Goal: Task Accomplishment & Management: Complete application form

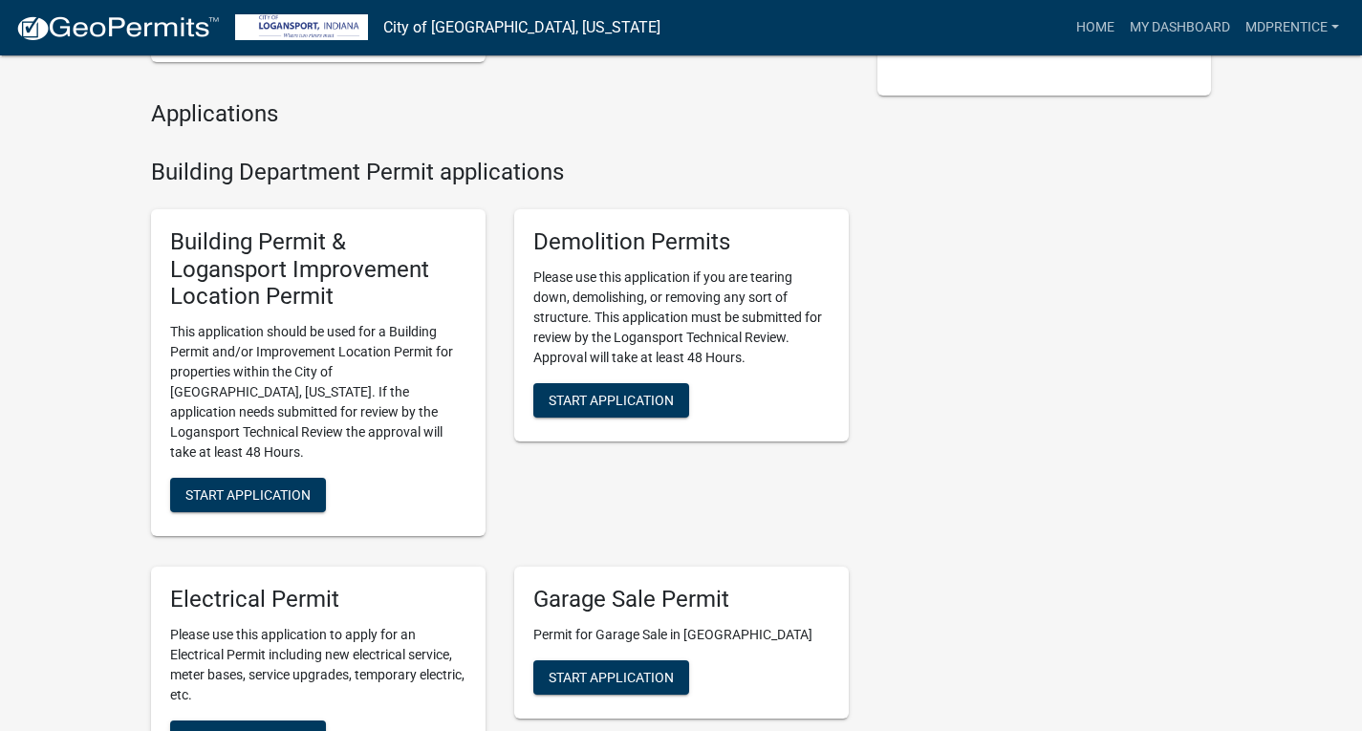
scroll to position [478, 0]
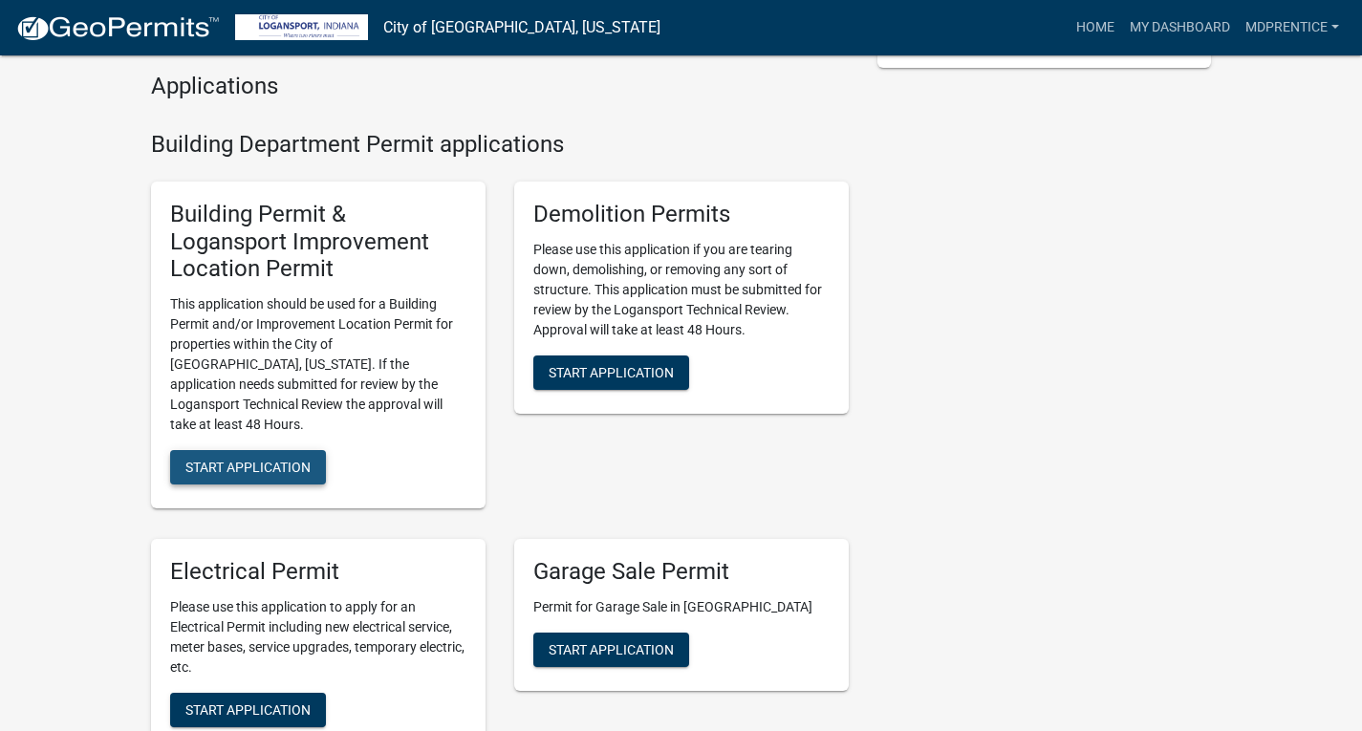
click at [288, 460] on span "Start Application" at bounding box center [247, 467] width 125 height 15
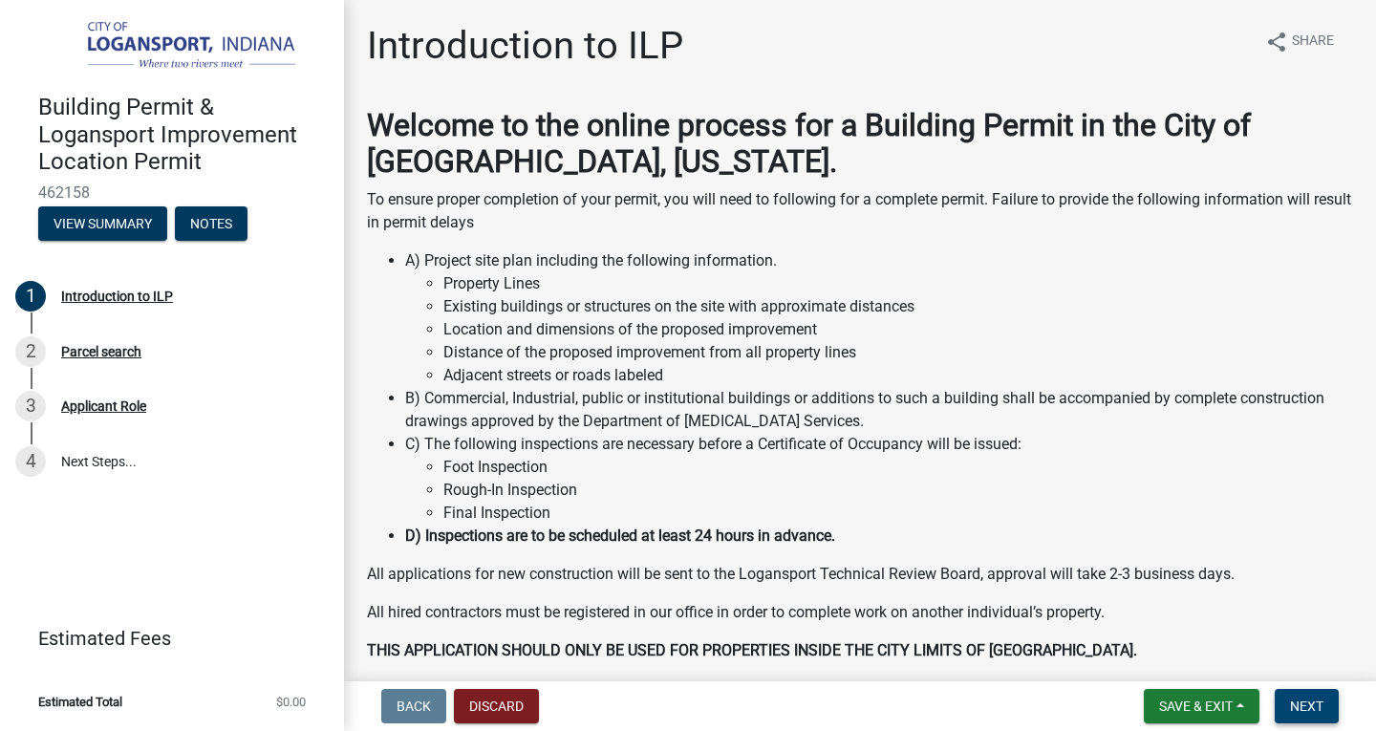
click at [1307, 699] on span "Next" at bounding box center [1306, 706] width 33 height 15
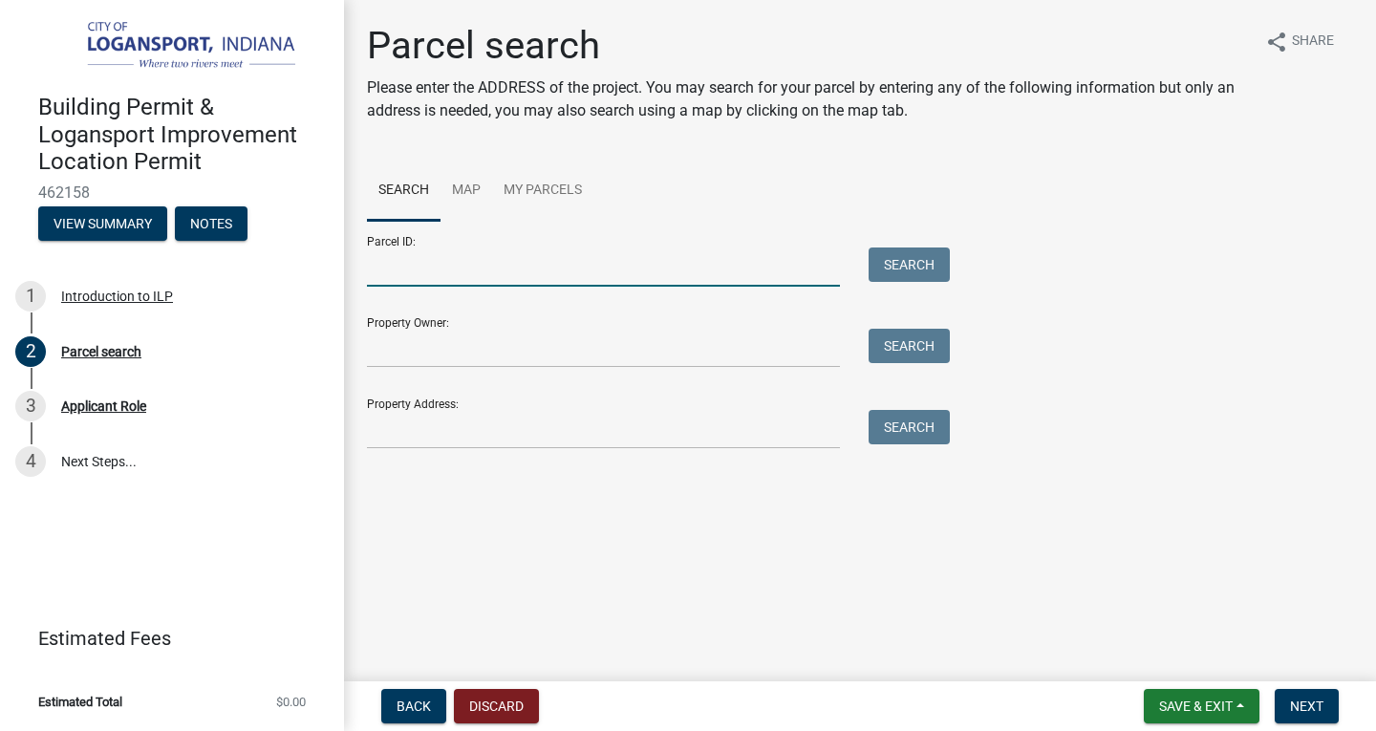
click at [501, 273] on input "Parcel ID:" at bounding box center [603, 266] width 473 height 39
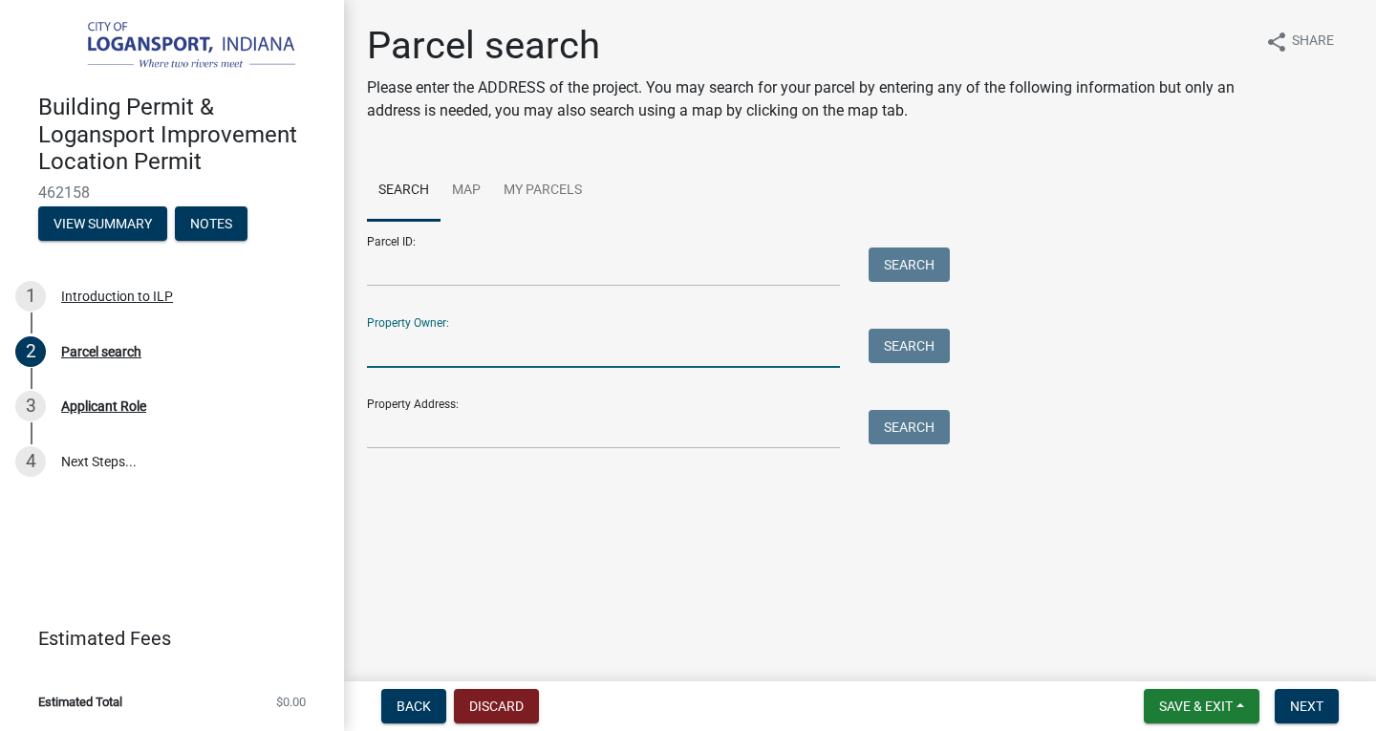
click at [404, 350] on input "Property Owner:" at bounding box center [603, 348] width 473 height 39
type input "[PERSON_NAME]"
click at [913, 345] on button "Search" at bounding box center [909, 346] width 81 height 34
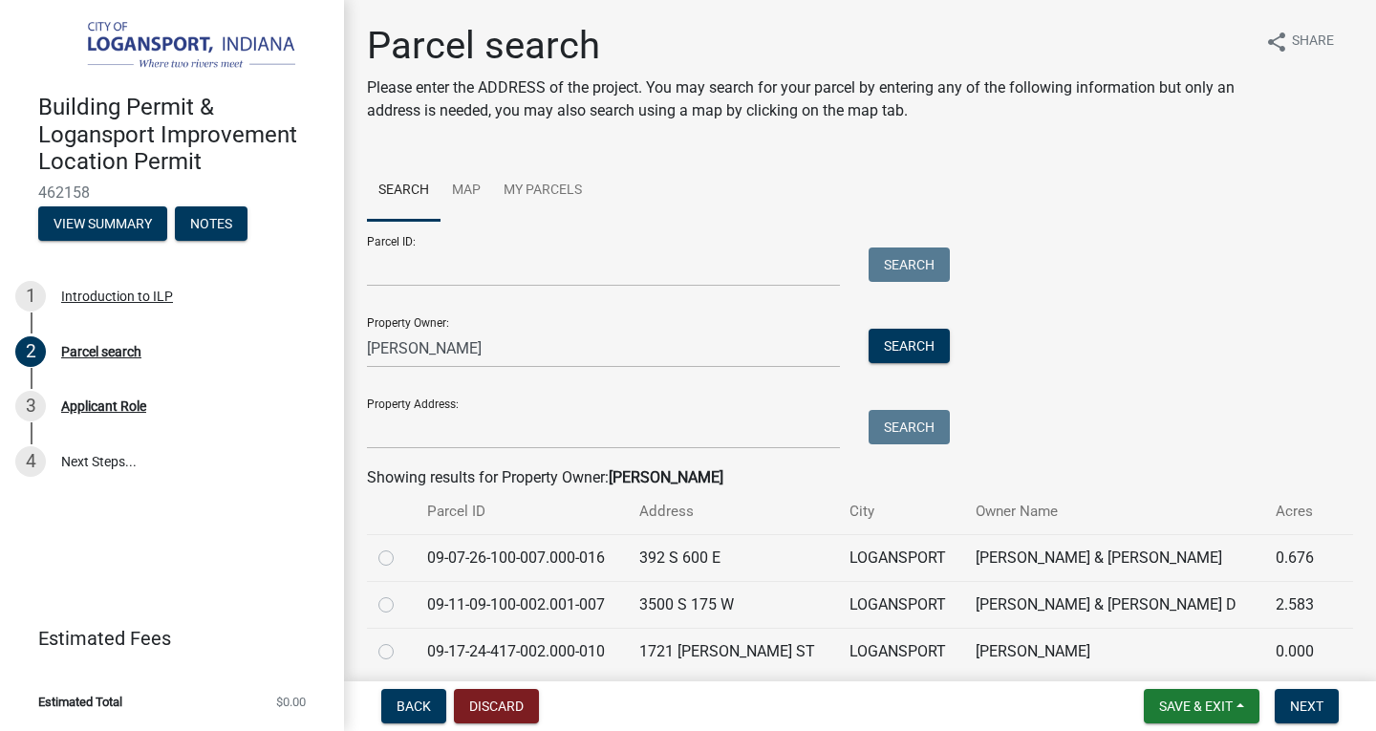
click at [401, 640] on label at bounding box center [401, 640] width 0 height 0
click at [401, 648] on input "radio" at bounding box center [407, 646] width 12 height 12
radio input "true"
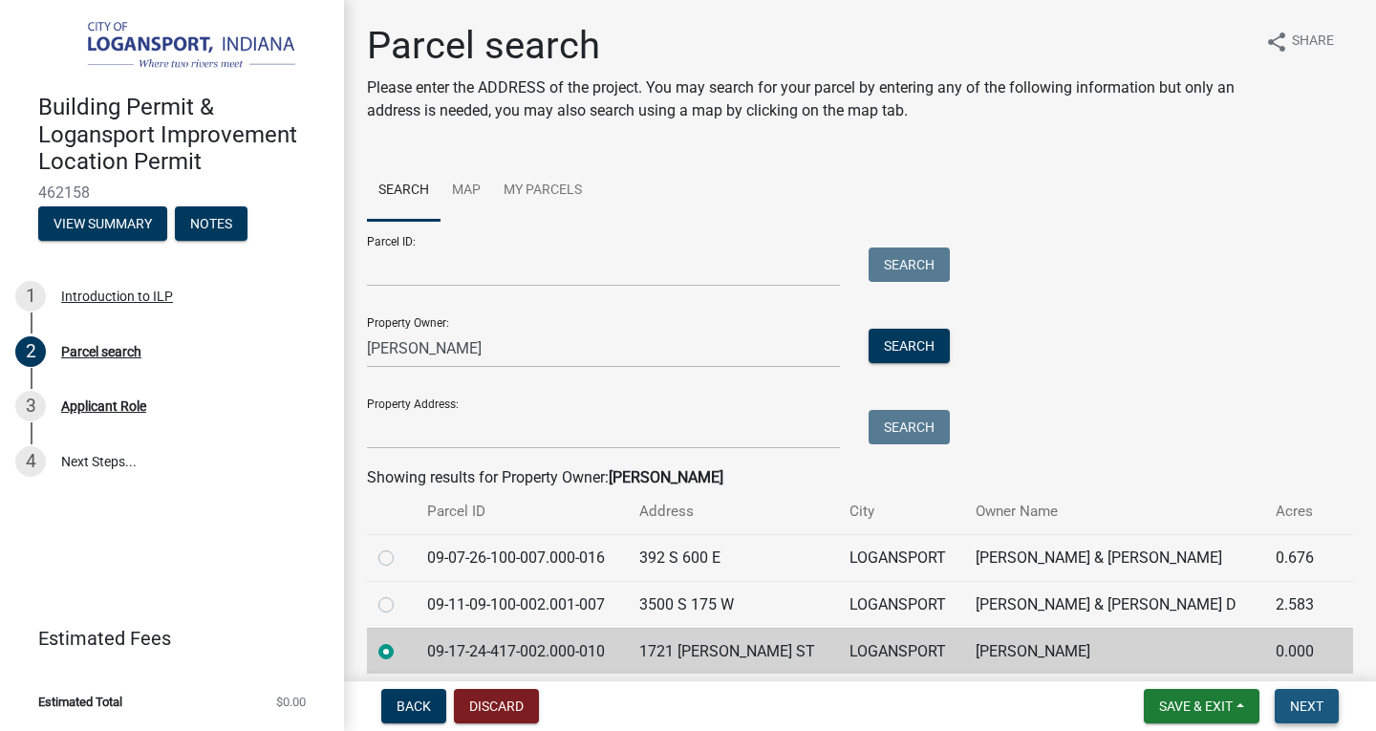
click at [1299, 708] on span "Next" at bounding box center [1306, 706] width 33 height 15
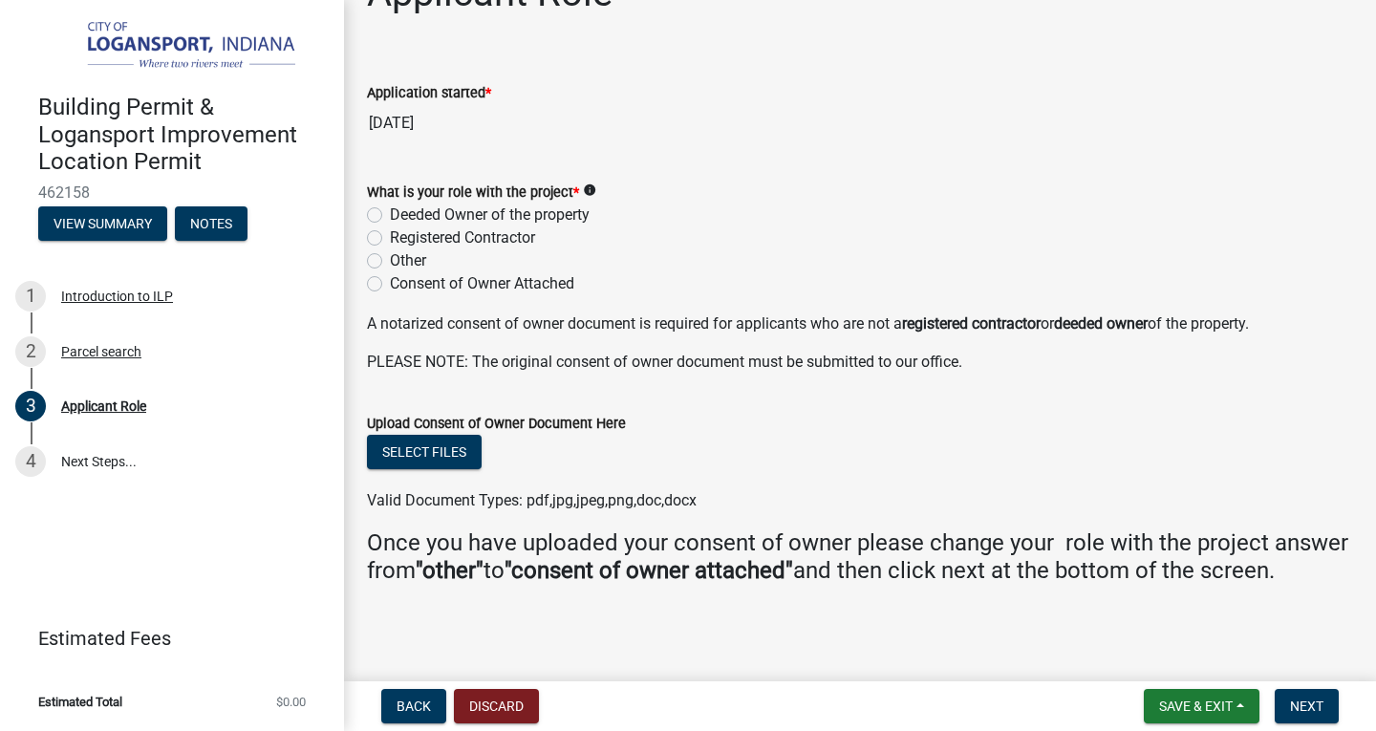
scroll to position [80, 0]
click at [390, 226] on label "Registered Contractor" at bounding box center [462, 237] width 145 height 23
click at [390, 226] on input "Registered Contractor" at bounding box center [396, 232] width 12 height 12
radio input "true"
click at [1292, 713] on span "Next" at bounding box center [1306, 706] width 33 height 15
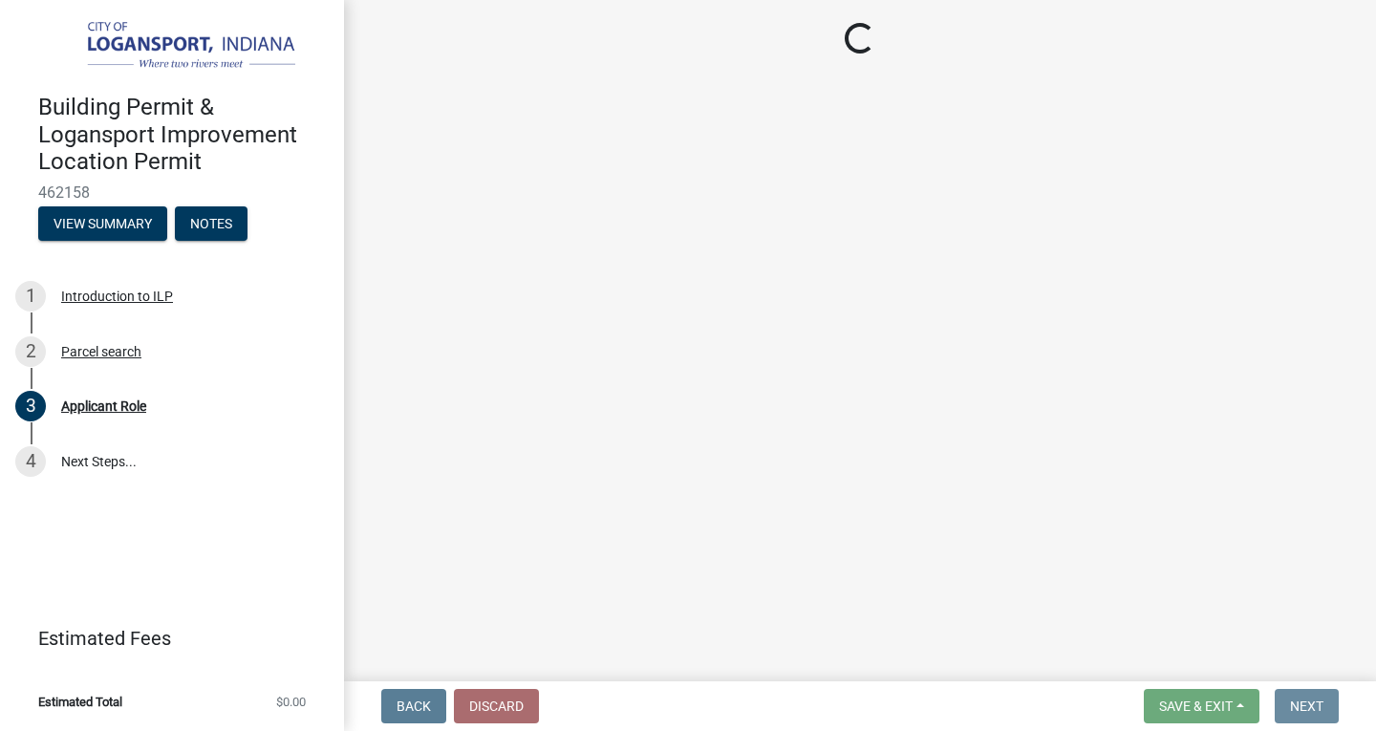
scroll to position [0, 0]
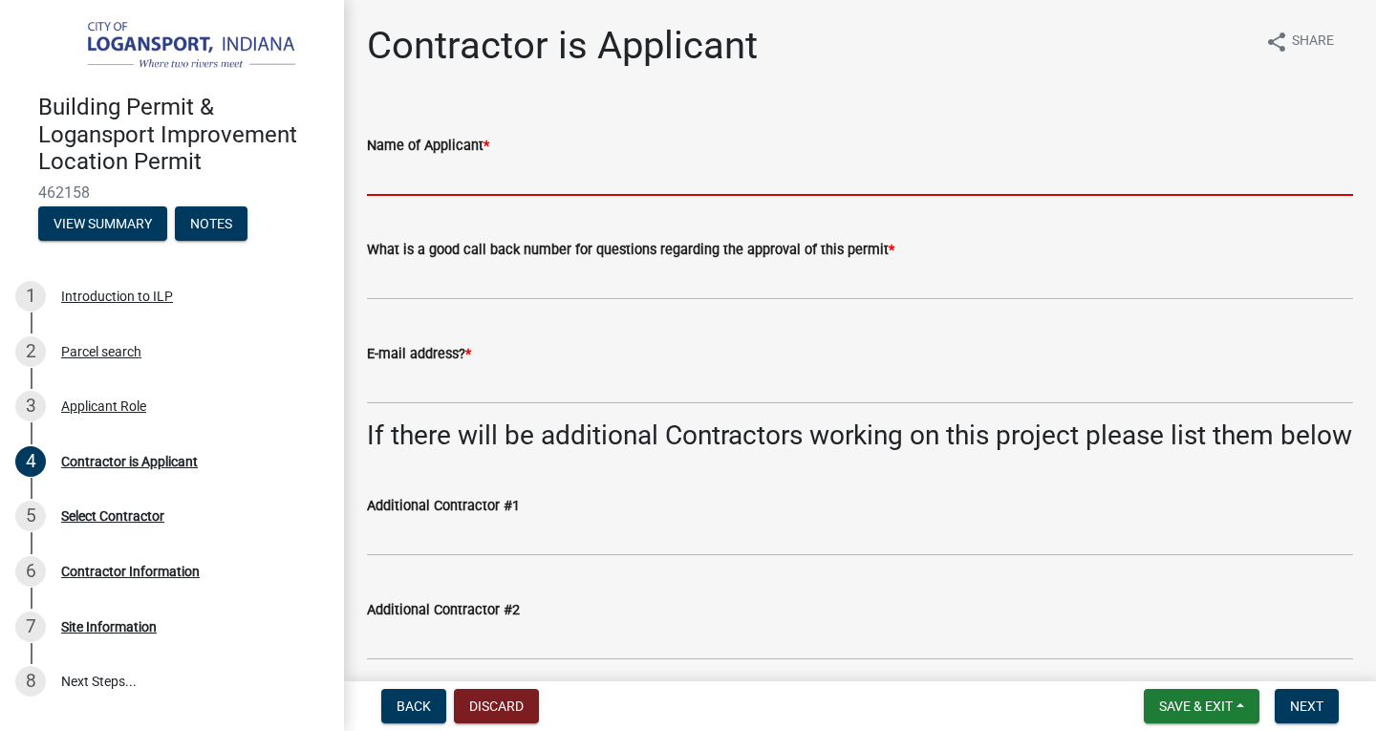
click at [432, 186] on input "Name of Applicant *" at bounding box center [860, 176] width 986 height 39
type input "[PERSON_NAME]"
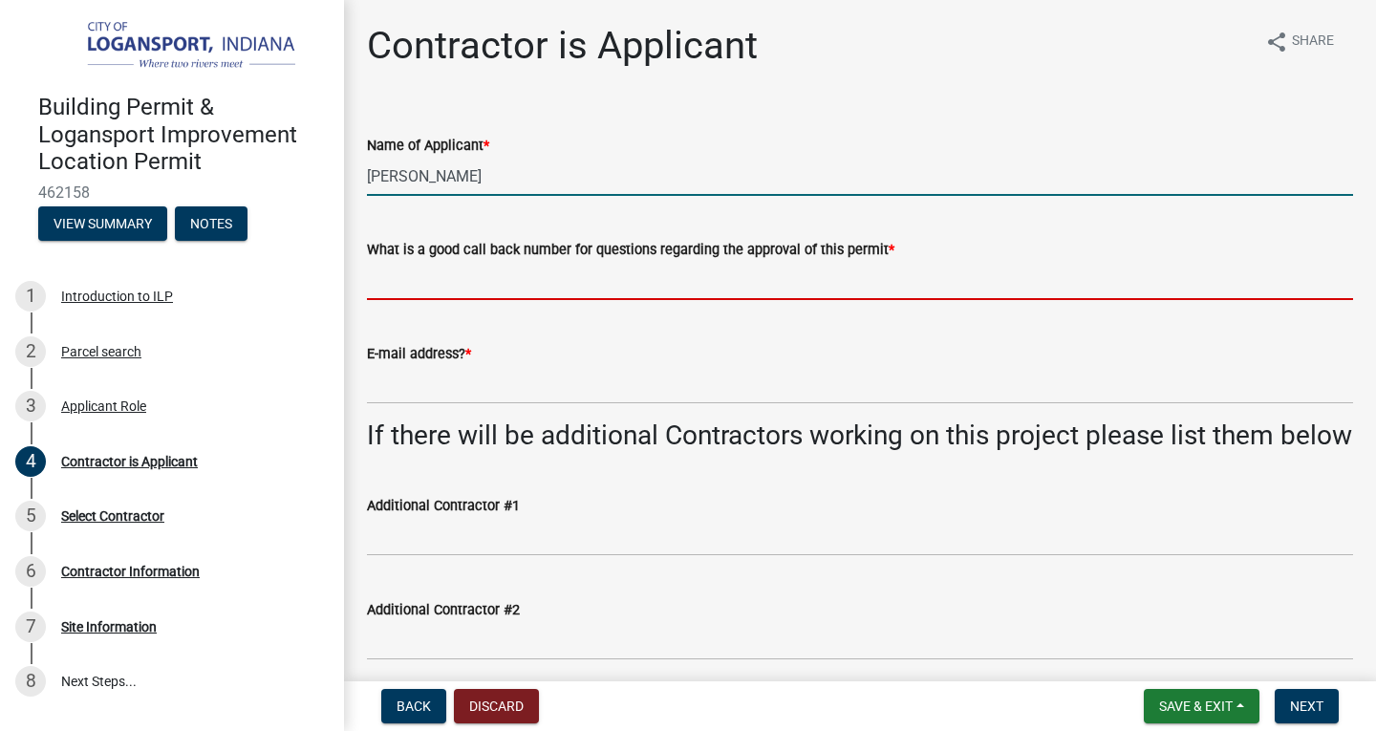
type input "5747327046"
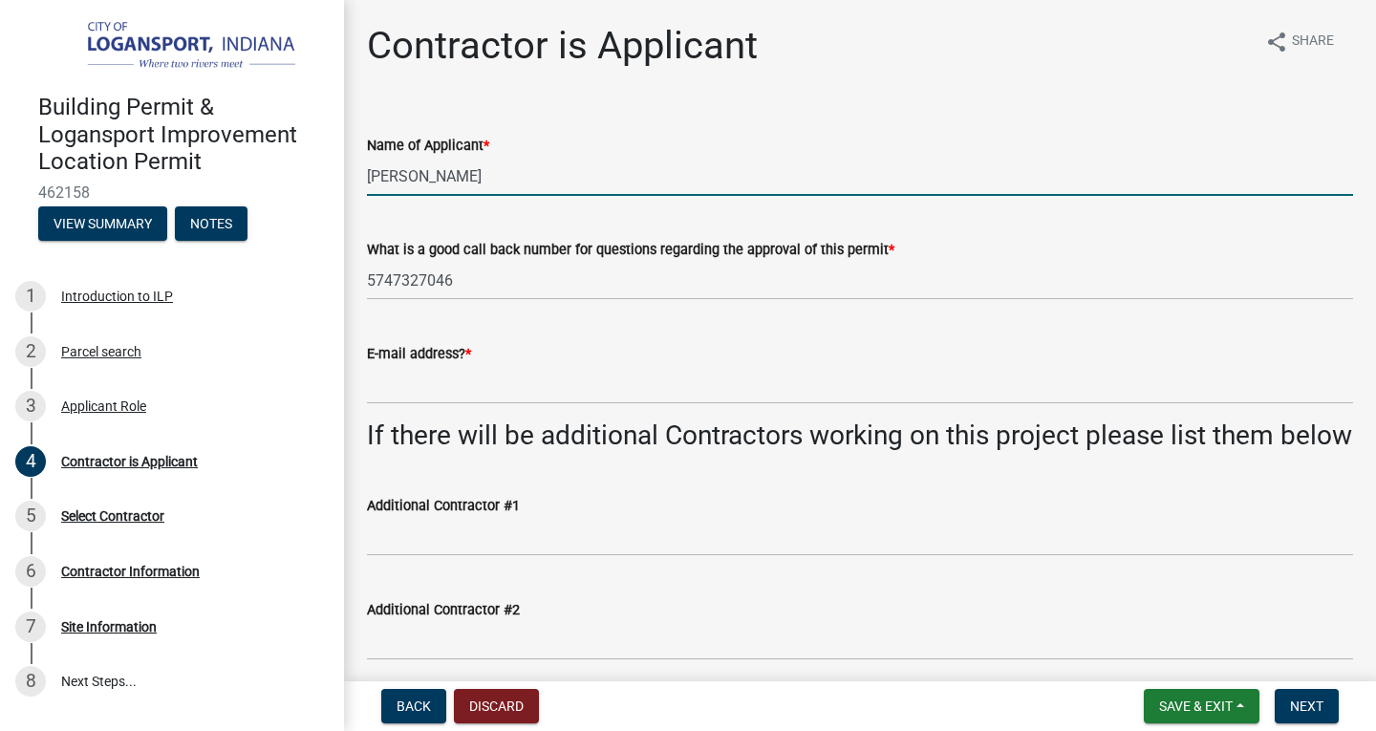
click at [535, 176] on input "[PERSON_NAME]" at bounding box center [860, 176] width 986 height 39
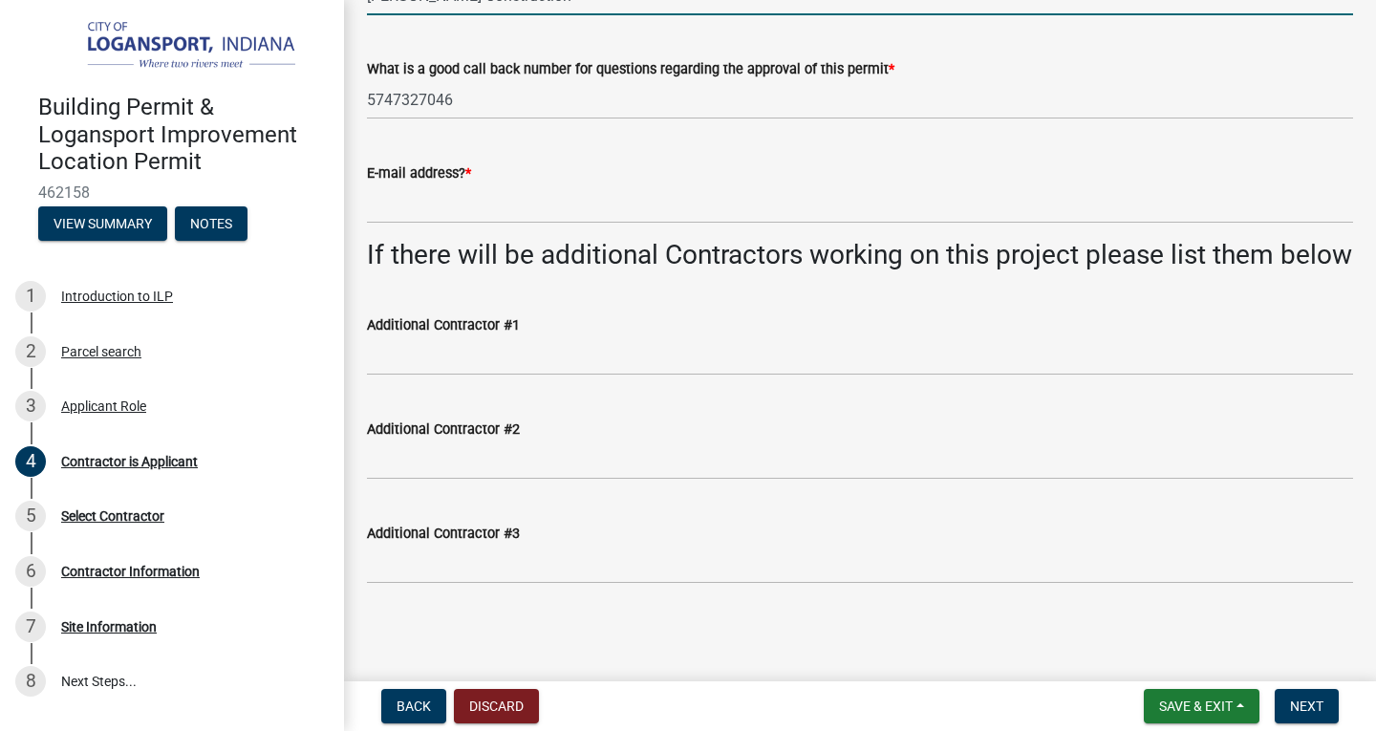
scroll to position [212, 0]
type input "[PERSON_NAME] Construction"
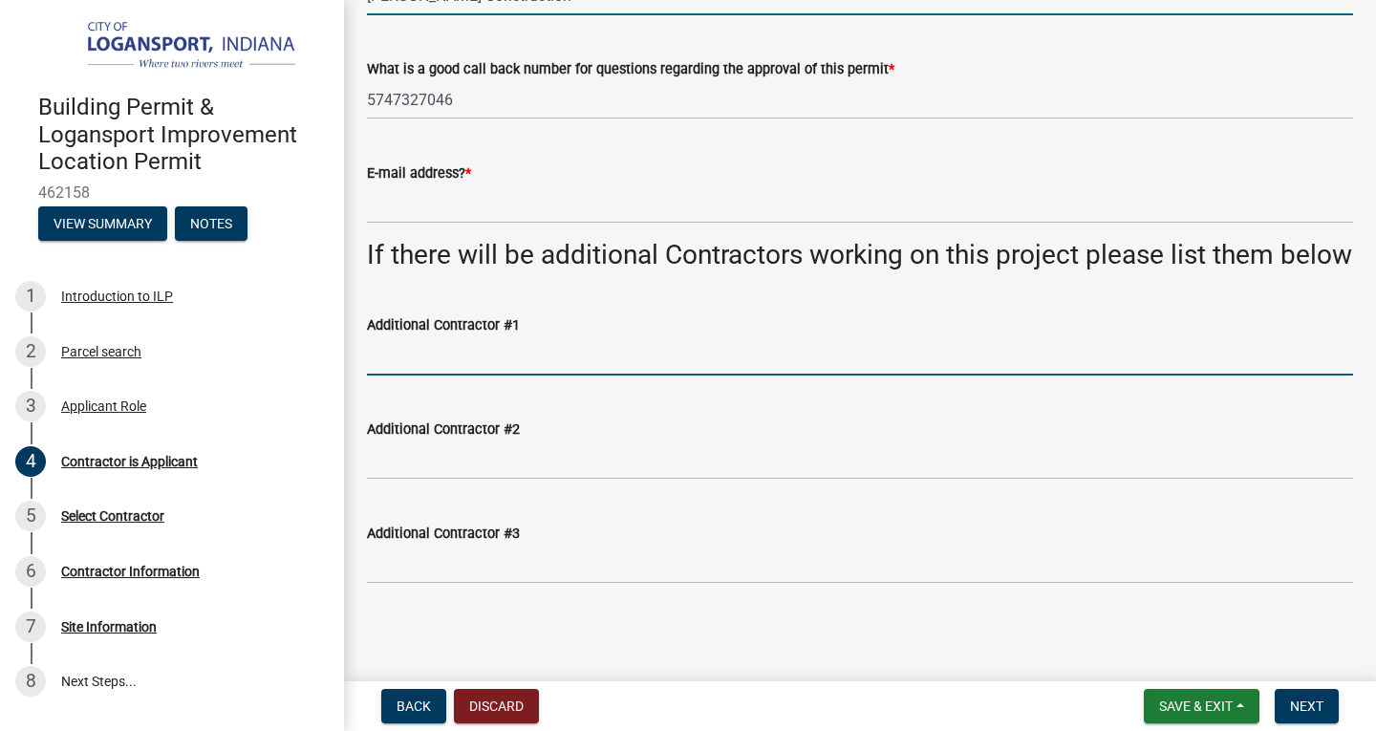
click at [432, 352] on input "Additional Contractor #1" at bounding box center [860, 355] width 986 height 39
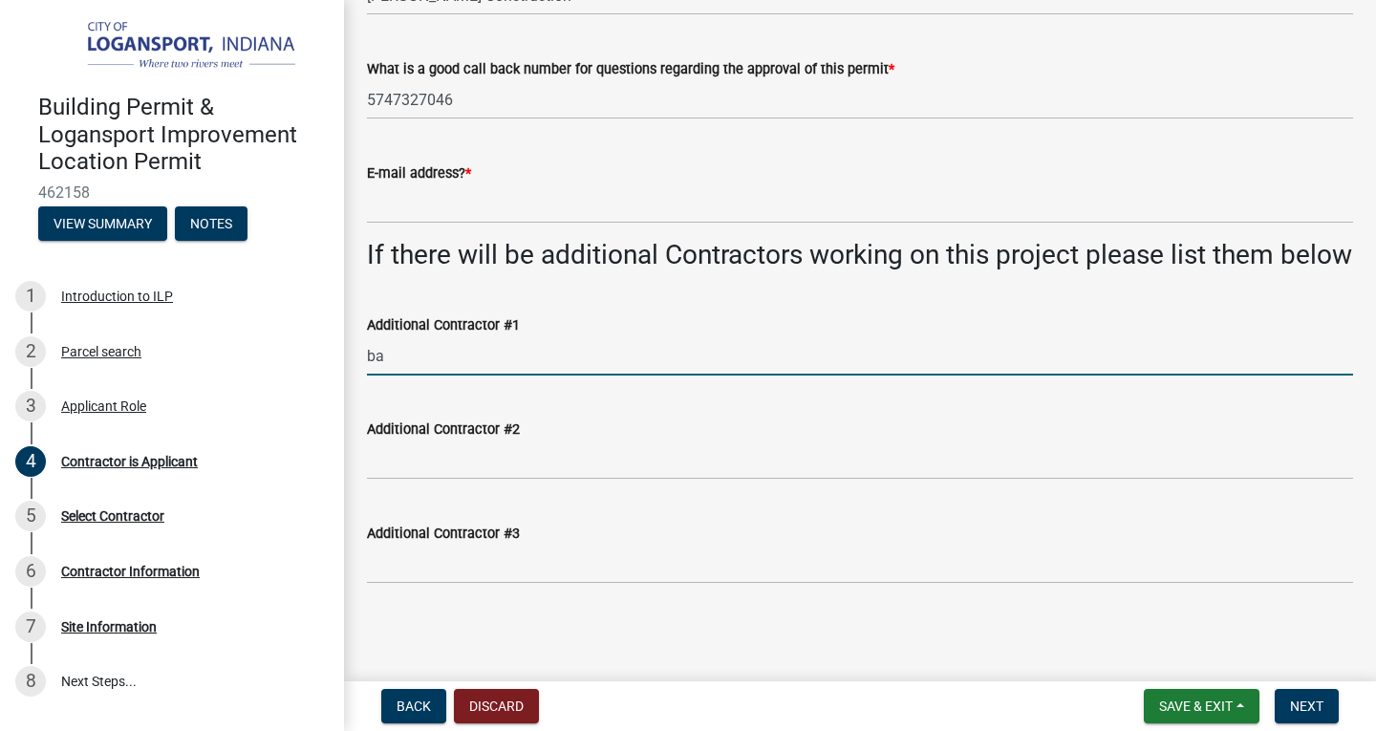
type input "b"
type input "thr"
drag, startPoint x: 439, startPoint y: 357, endPoint x: 305, endPoint y: 348, distance: 134.1
click at [305, 348] on div "Building Permit & Logansport Improvement Location Permit 462158 View Summary No…" at bounding box center [688, 365] width 1376 height 731
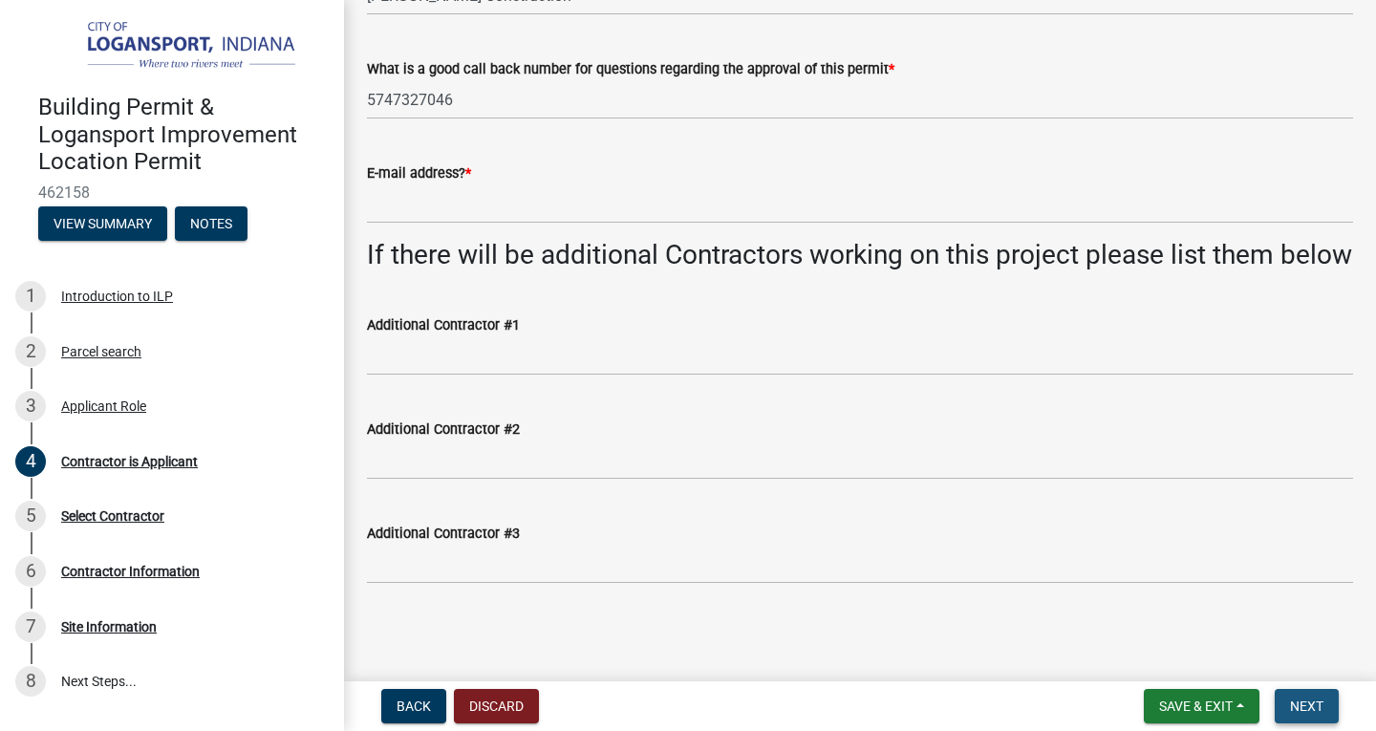
click at [1299, 699] on span "Next" at bounding box center [1306, 706] width 33 height 15
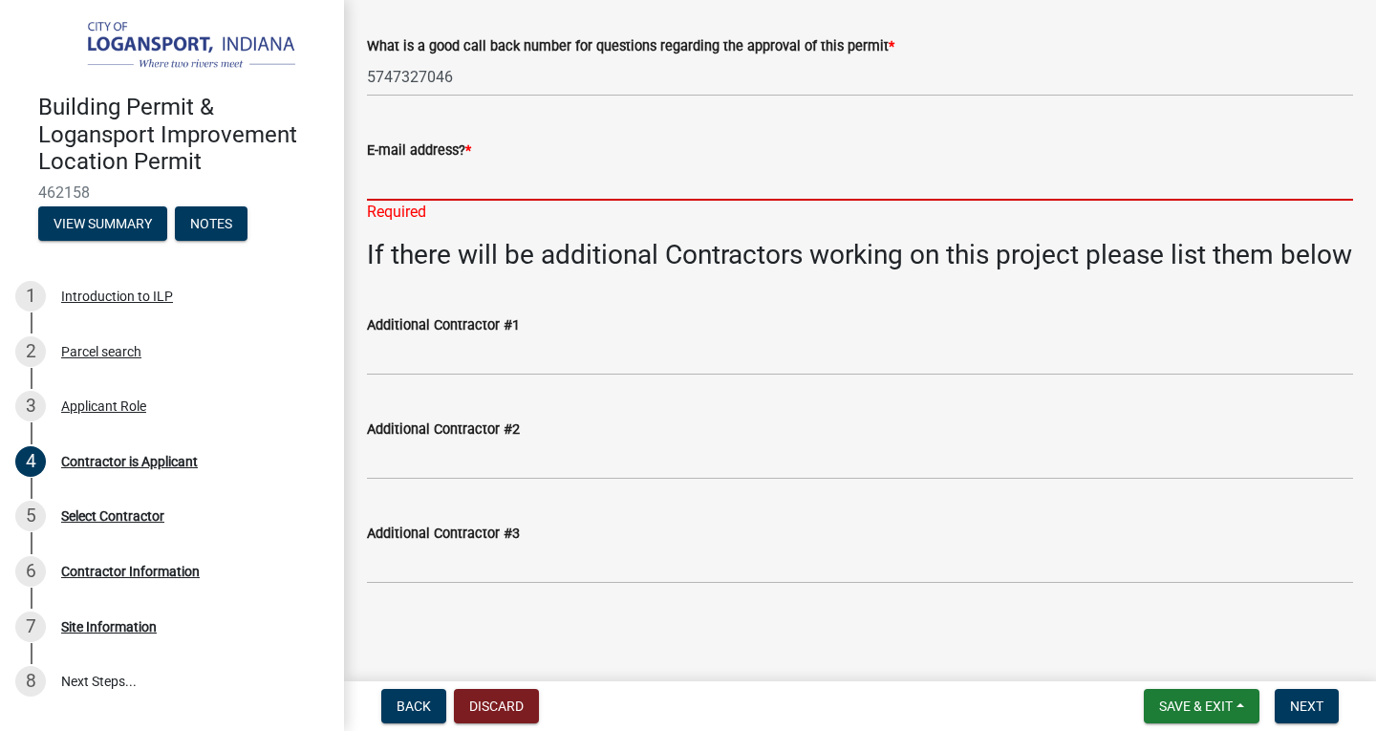
click at [482, 166] on input "E-mail address? *" at bounding box center [860, 180] width 986 height 39
type input "[EMAIL_ADDRESS][DOMAIN_NAME]"
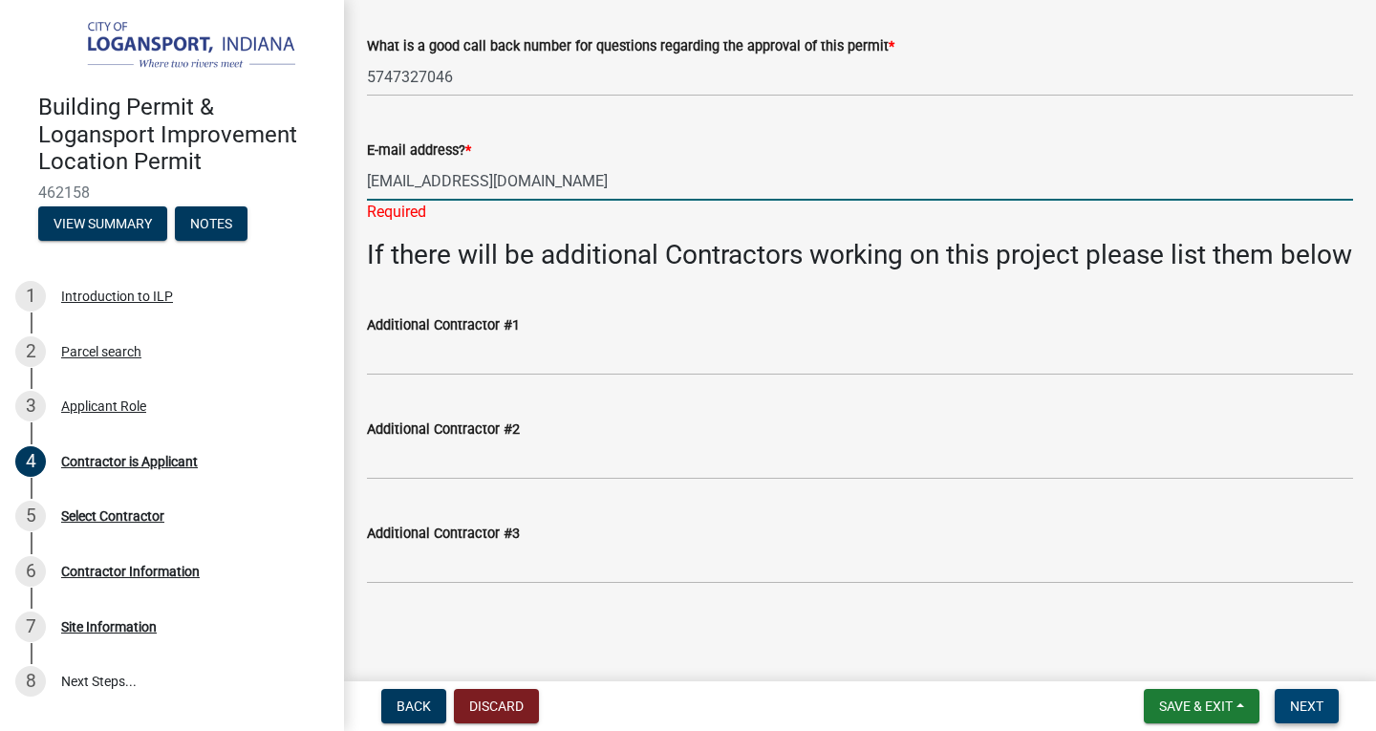
click at [1302, 702] on span "Next" at bounding box center [1306, 706] width 33 height 15
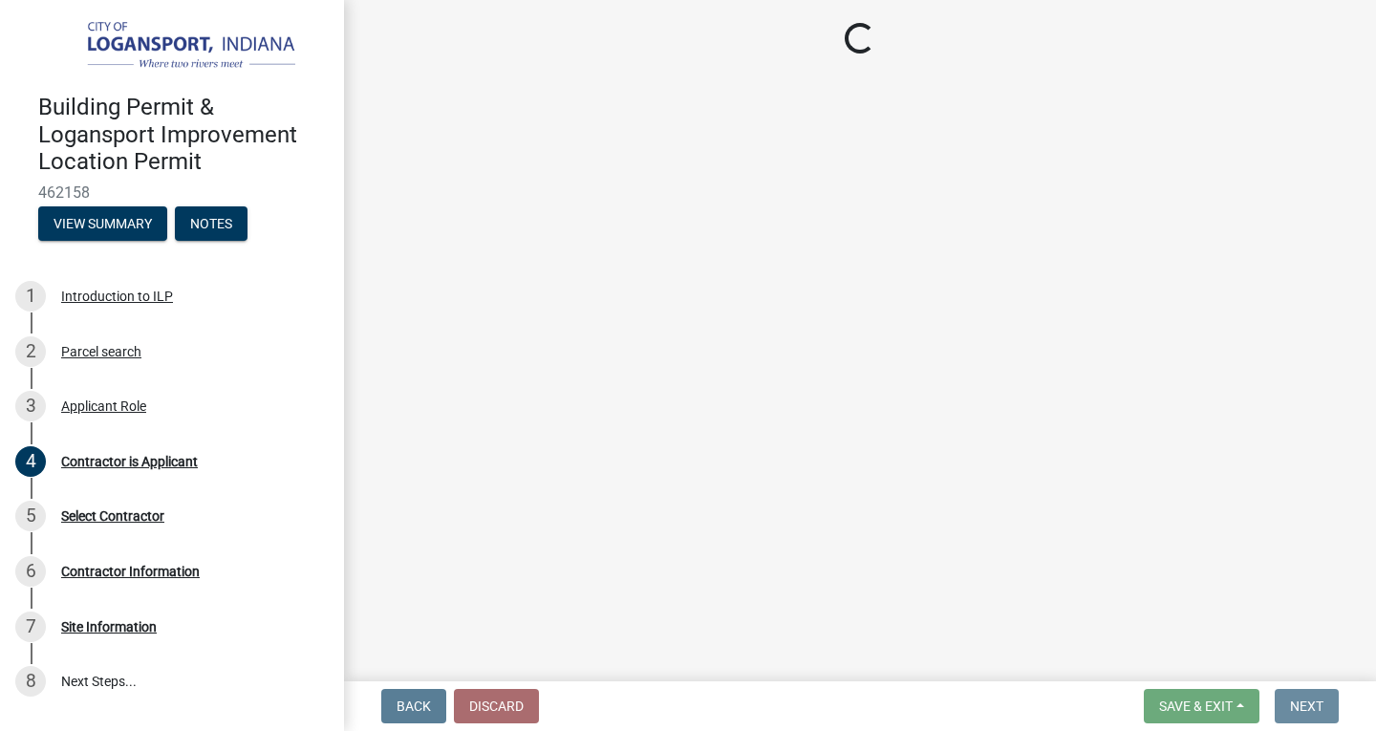
scroll to position [0, 0]
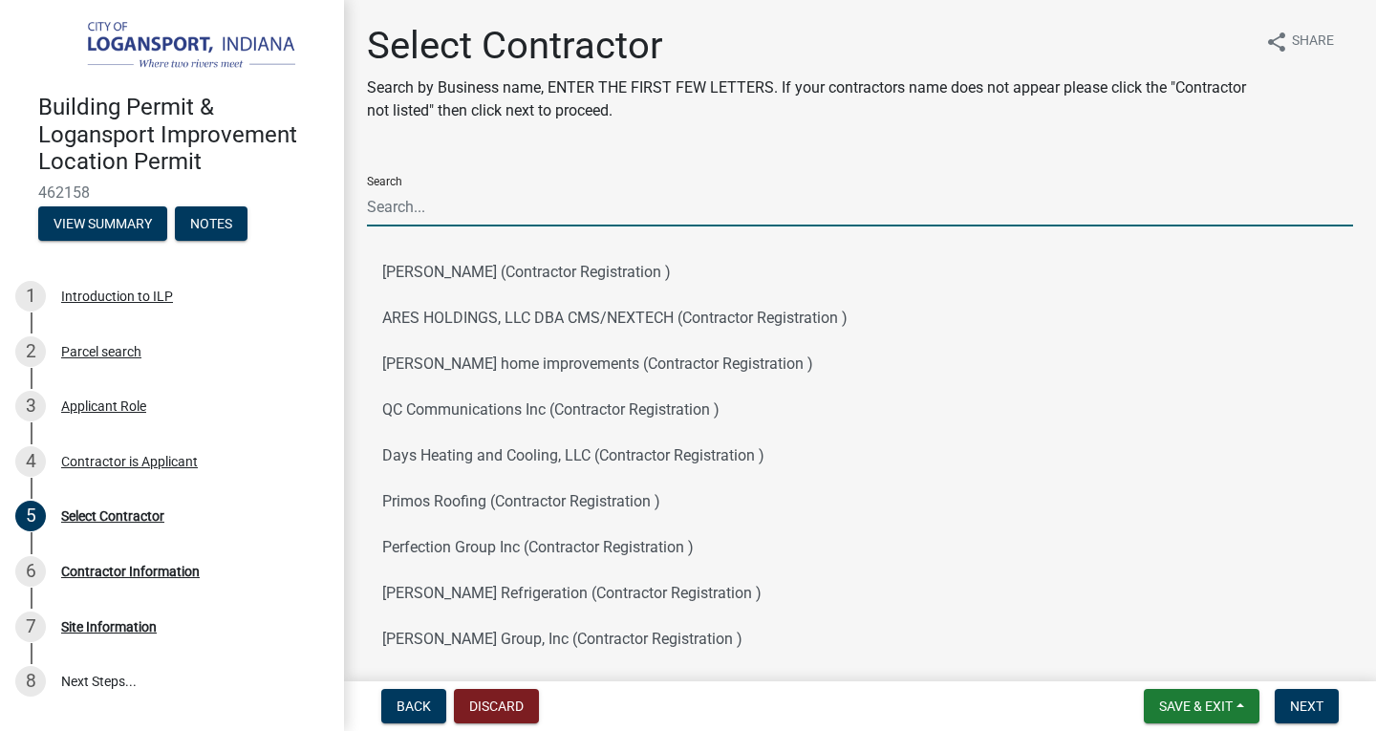
click at [466, 203] on input "Search" at bounding box center [860, 206] width 986 height 39
type input "[PERSON_NAME]"
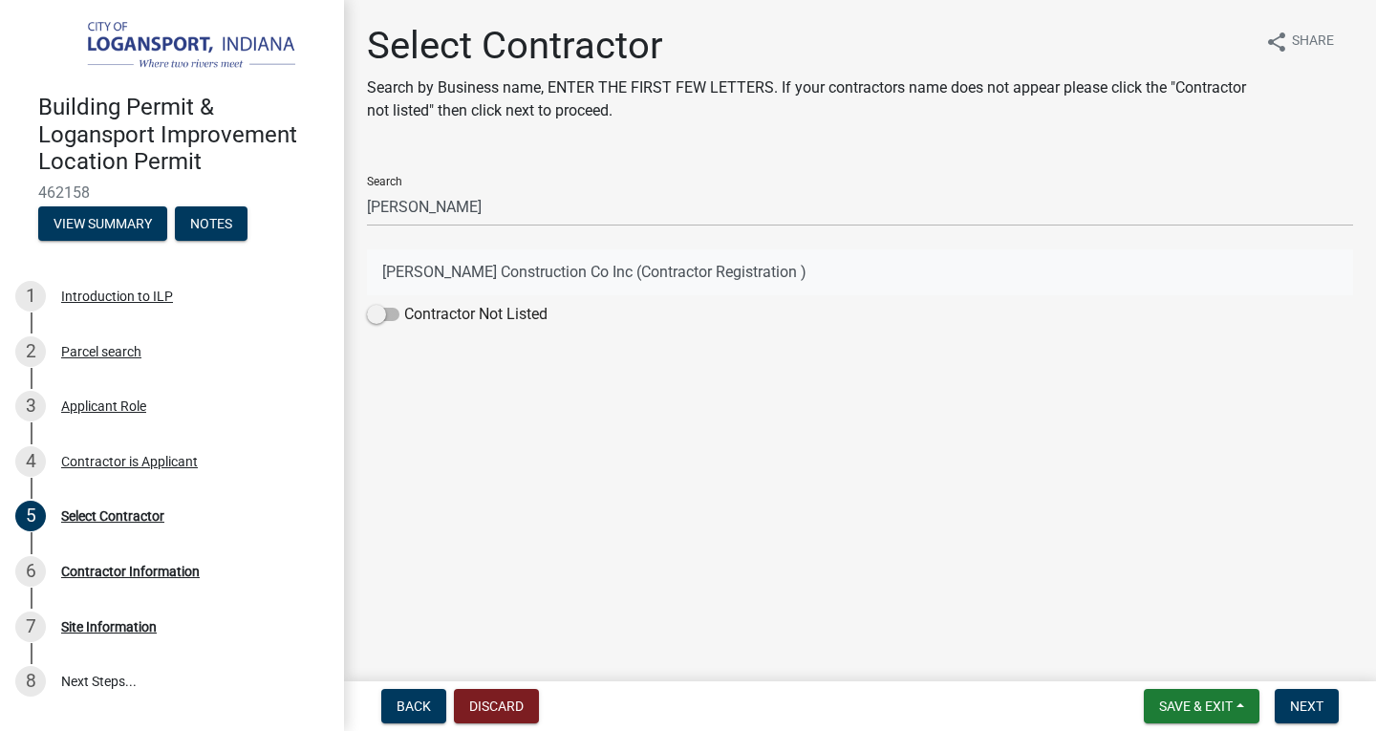
click at [490, 270] on button "[PERSON_NAME] Construction Co Inc (Contractor Registration )" at bounding box center [860, 272] width 986 height 46
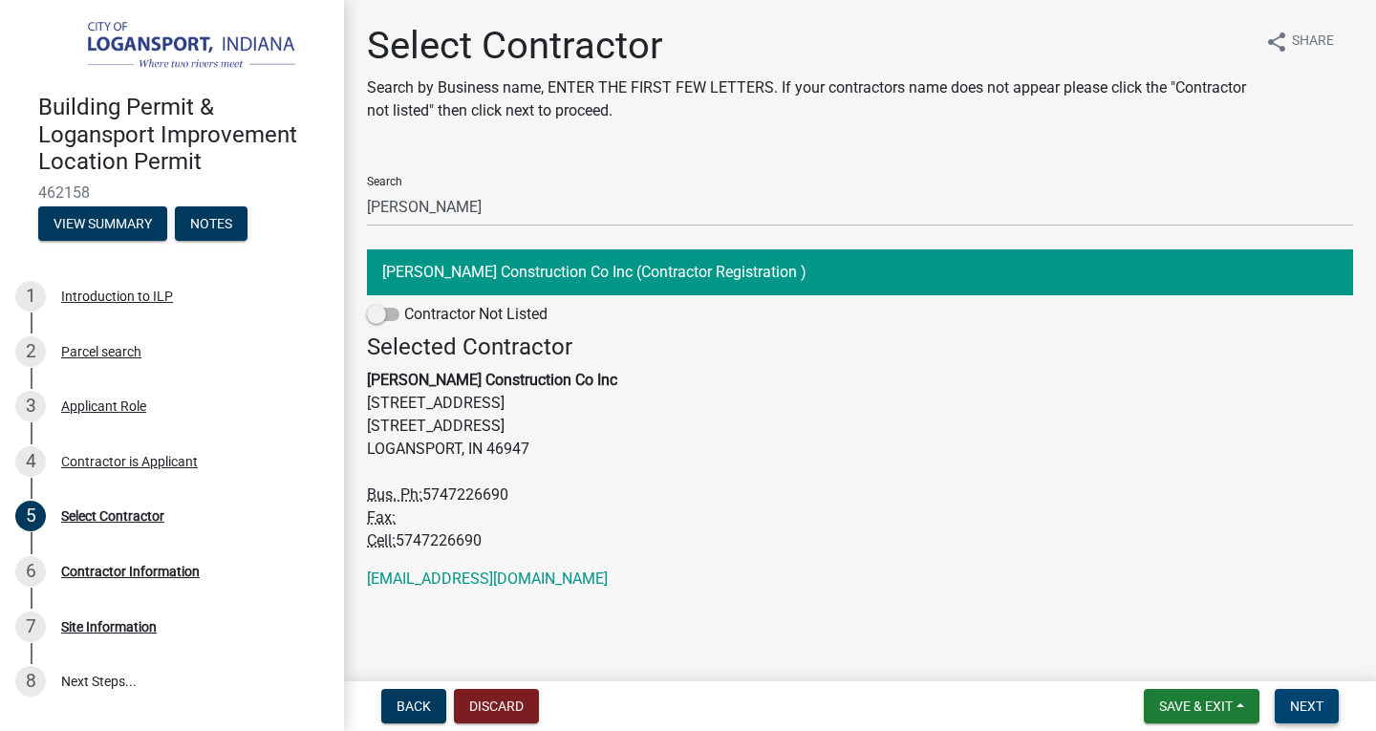
click at [1305, 713] on span "Next" at bounding box center [1306, 706] width 33 height 15
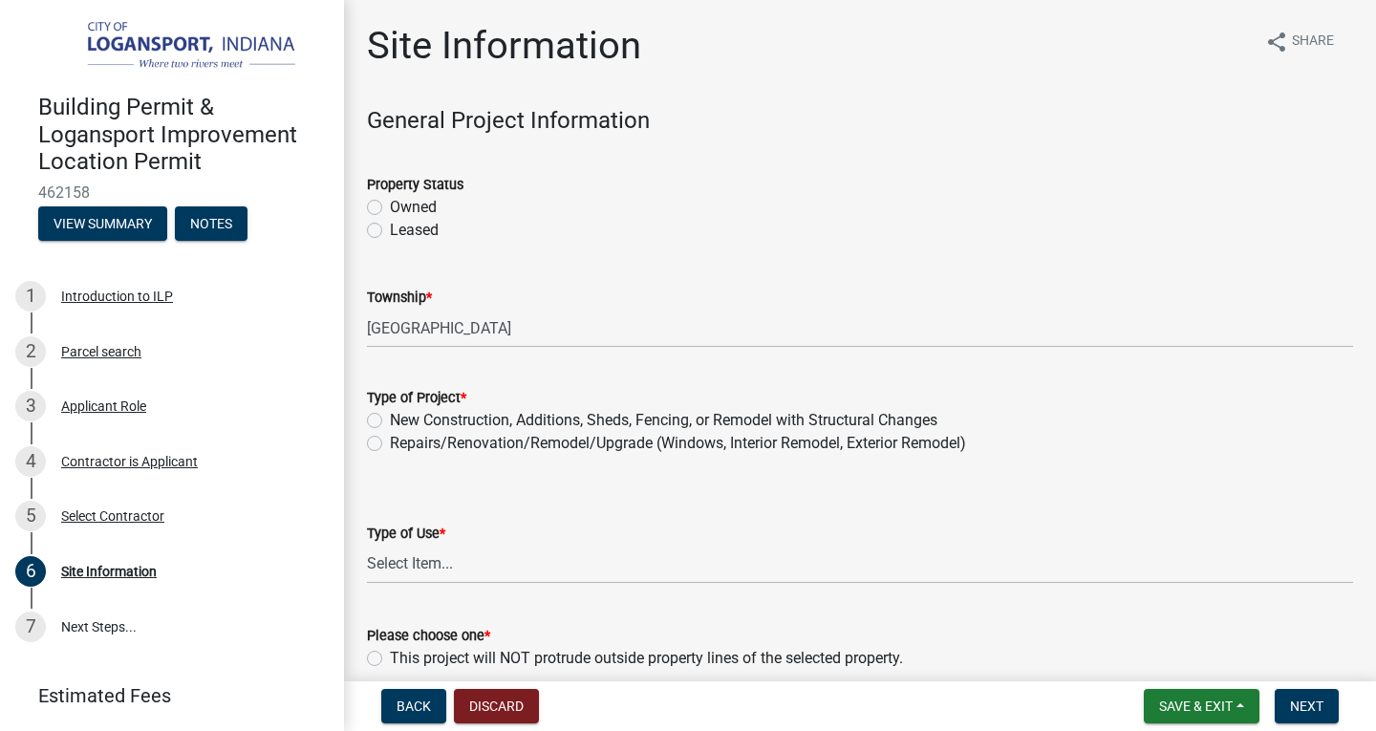
click at [390, 206] on label "Owned" at bounding box center [413, 207] width 47 height 23
click at [390, 206] on input "Owned" at bounding box center [396, 202] width 12 height 12
radio input "true"
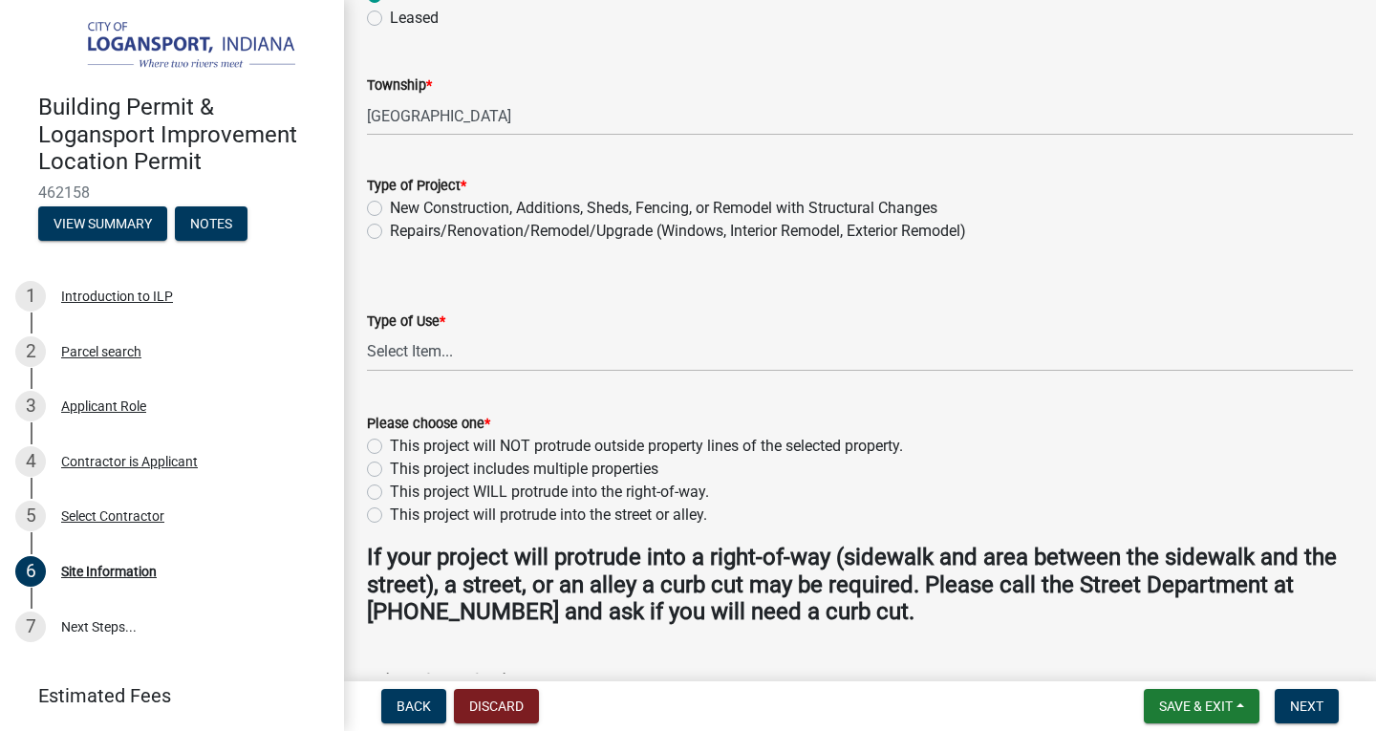
scroll to position [287, 0]
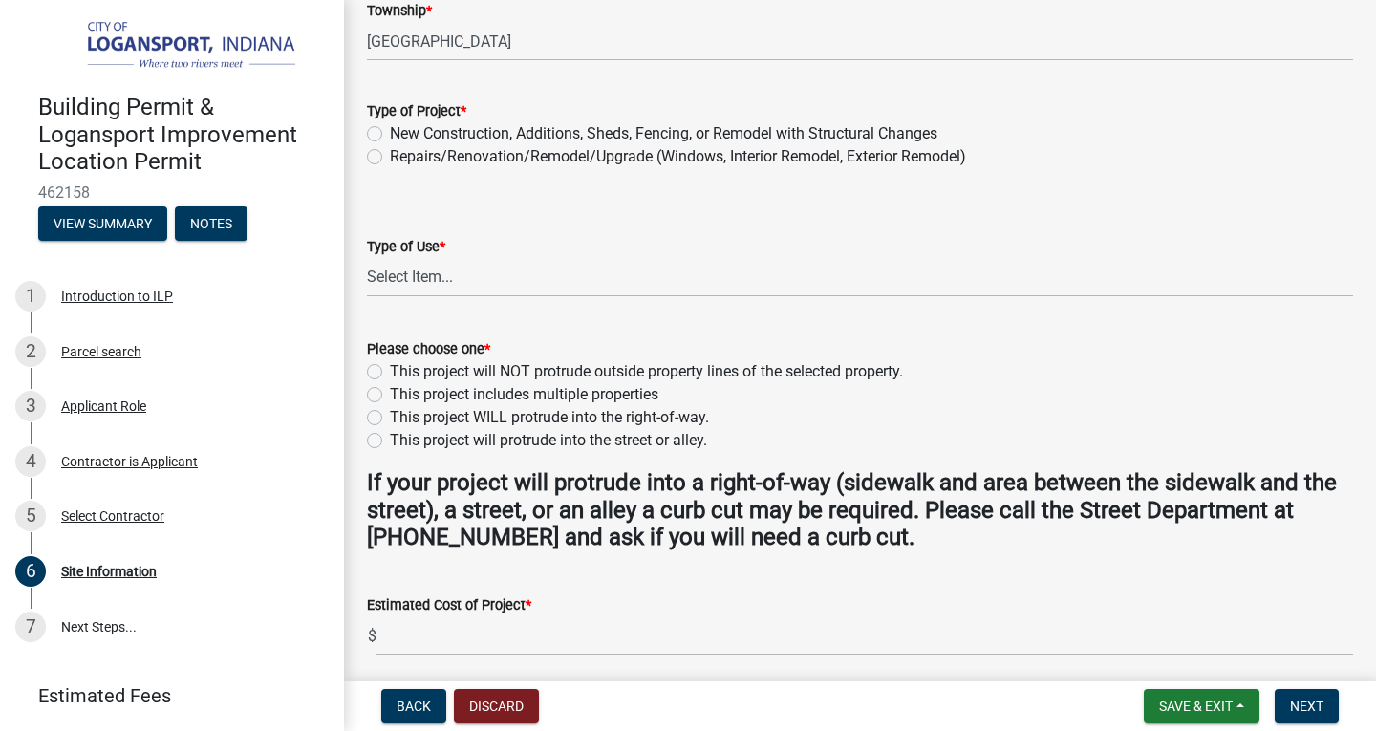
click at [390, 153] on label "Repairs/Renovation/Remodel/Upgrade (Windows, Interior Remodel, Exterior Remodel)" at bounding box center [678, 156] width 576 height 23
click at [390, 153] on input "Repairs/Renovation/Remodel/Upgrade (Windows, Interior Remodel, Exterior Remodel)" at bounding box center [396, 151] width 12 height 12
radio input "true"
click at [479, 281] on select "Select Item... Residential Commercial/Industrial Agricultural Public/Semi Public" at bounding box center [860, 277] width 986 height 39
click at [367, 258] on select "Select Item... Residential Commercial/Industrial Agricultural Public/Semi Public" at bounding box center [860, 277] width 986 height 39
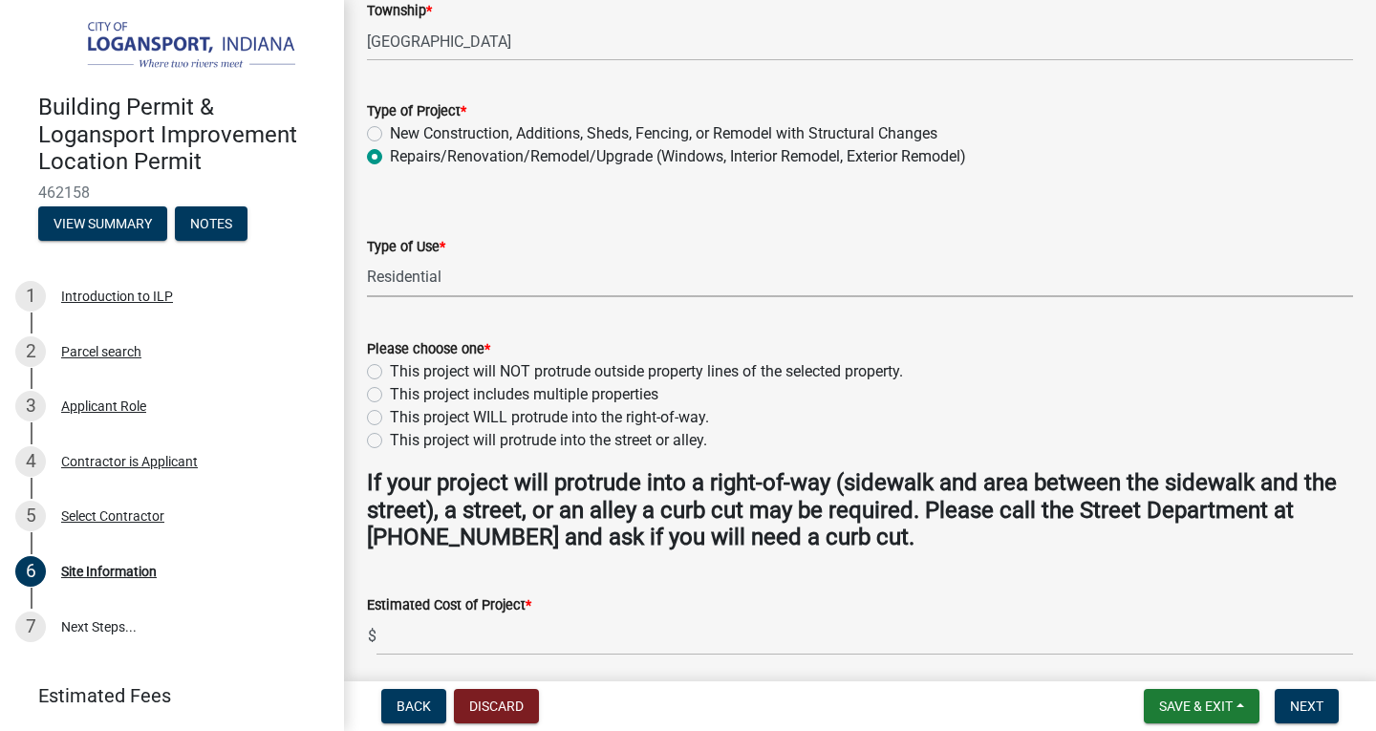
select select "62802869-e470-474a-8a4c-8dbe1ccdd5ac"
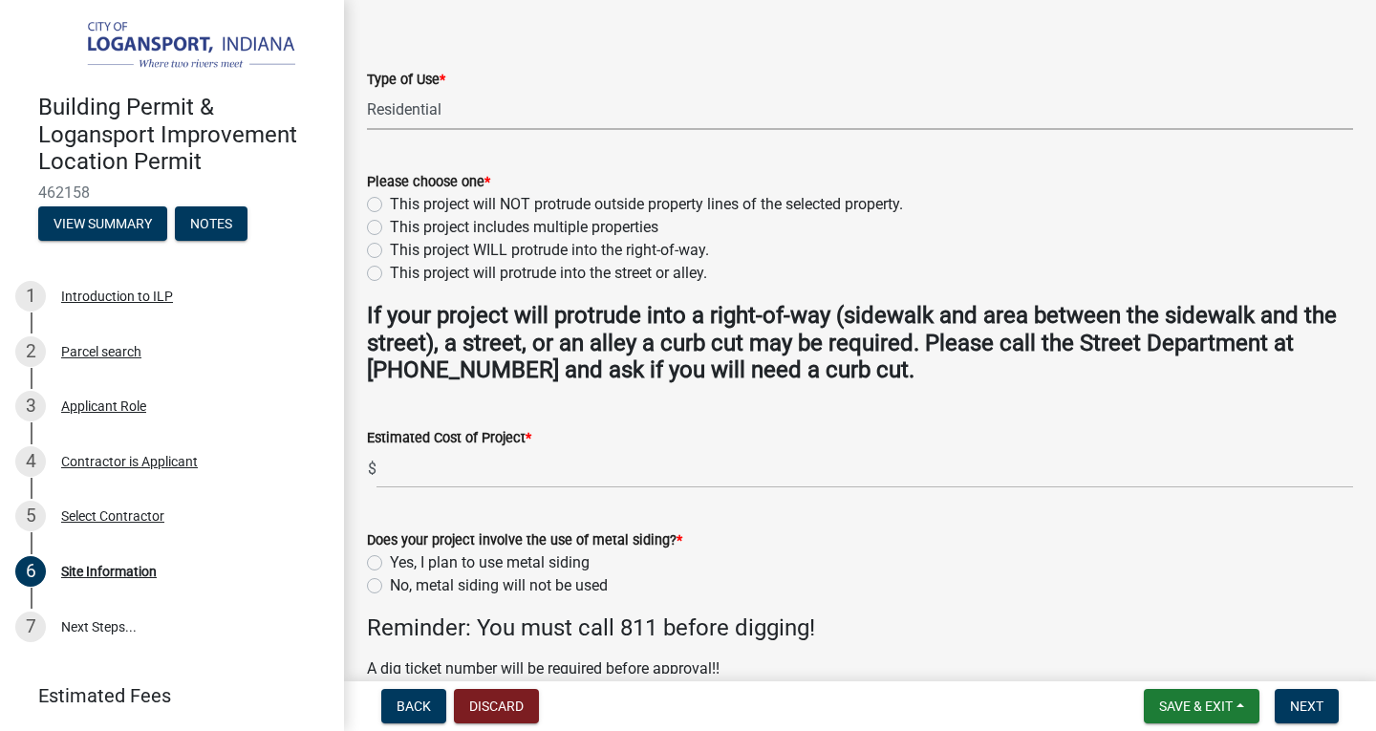
scroll to position [478, 0]
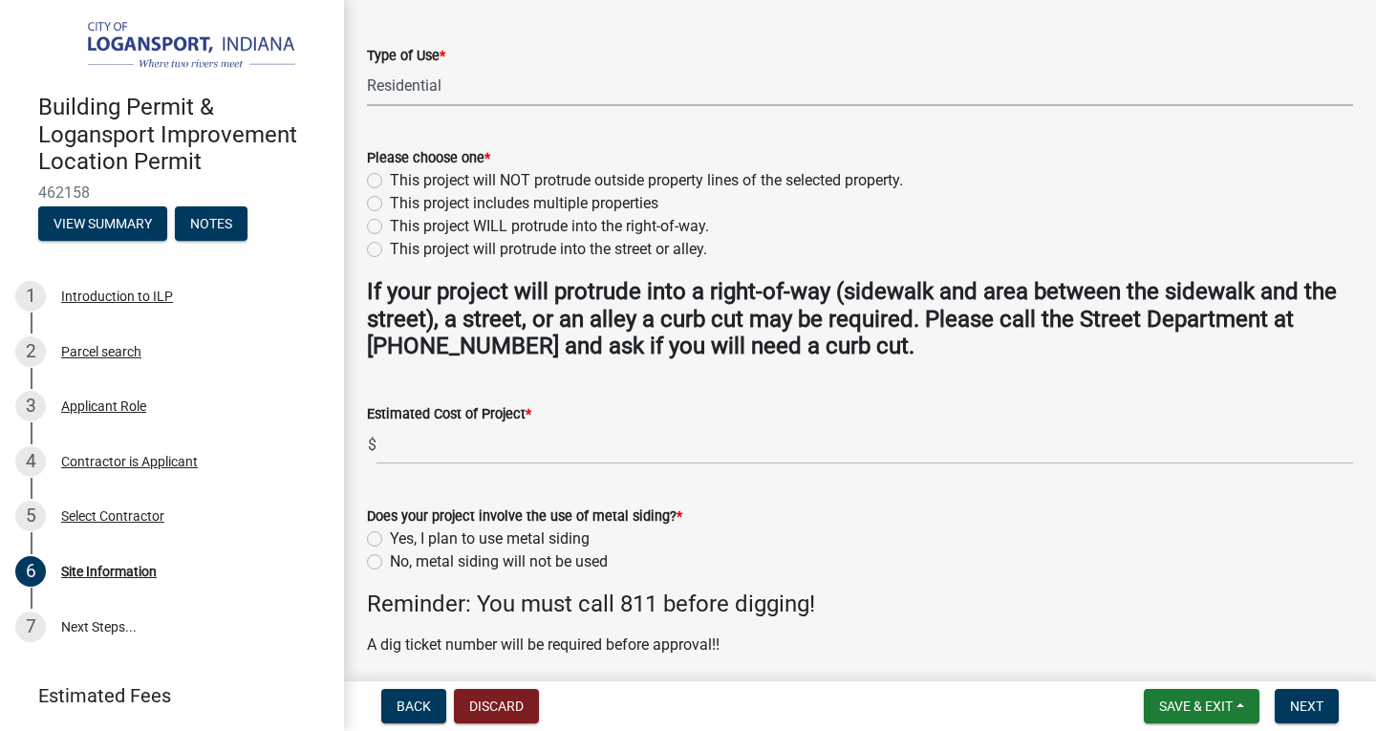
click at [390, 180] on label "This project will NOT protrude outside property lines of the selected property." at bounding box center [646, 180] width 513 height 23
click at [390, 180] on input "This project will NOT protrude outside property lines of the selected property." at bounding box center [396, 175] width 12 height 12
radio input "true"
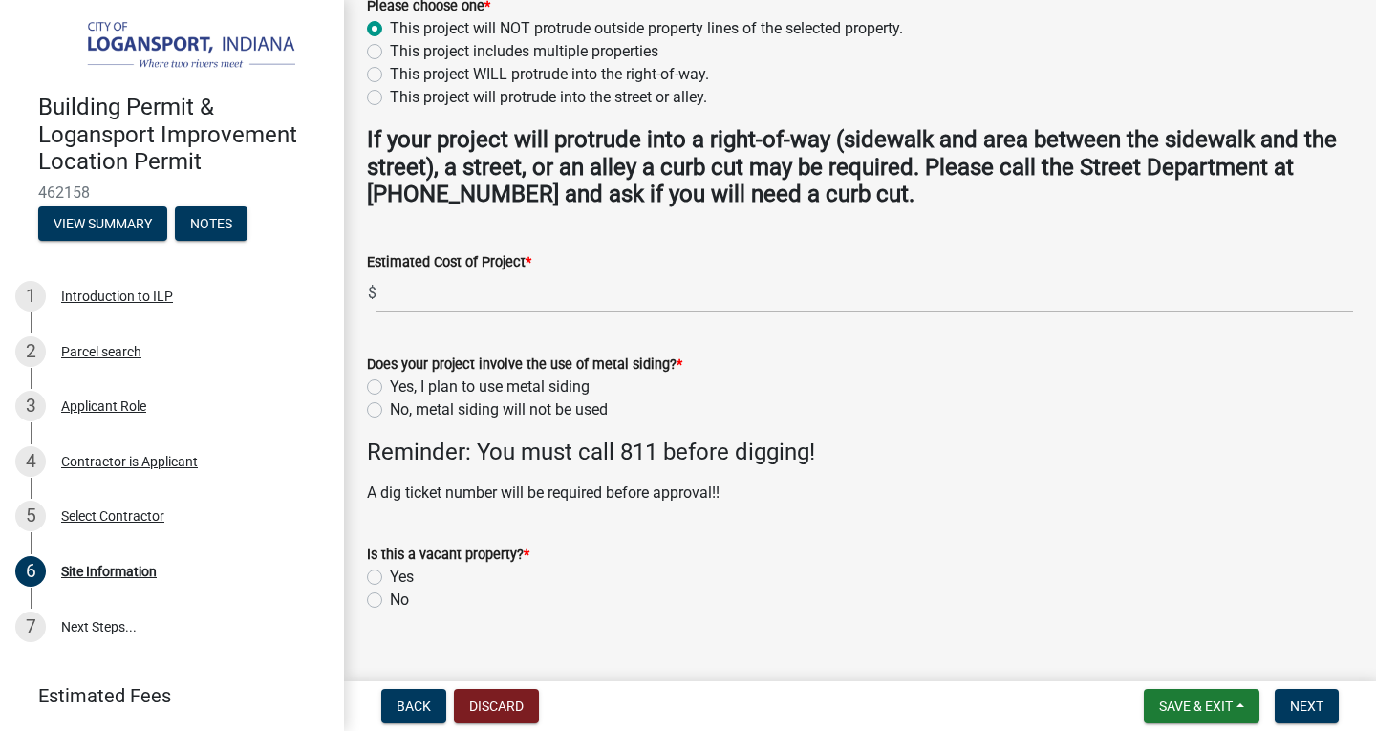
scroll to position [659, 0]
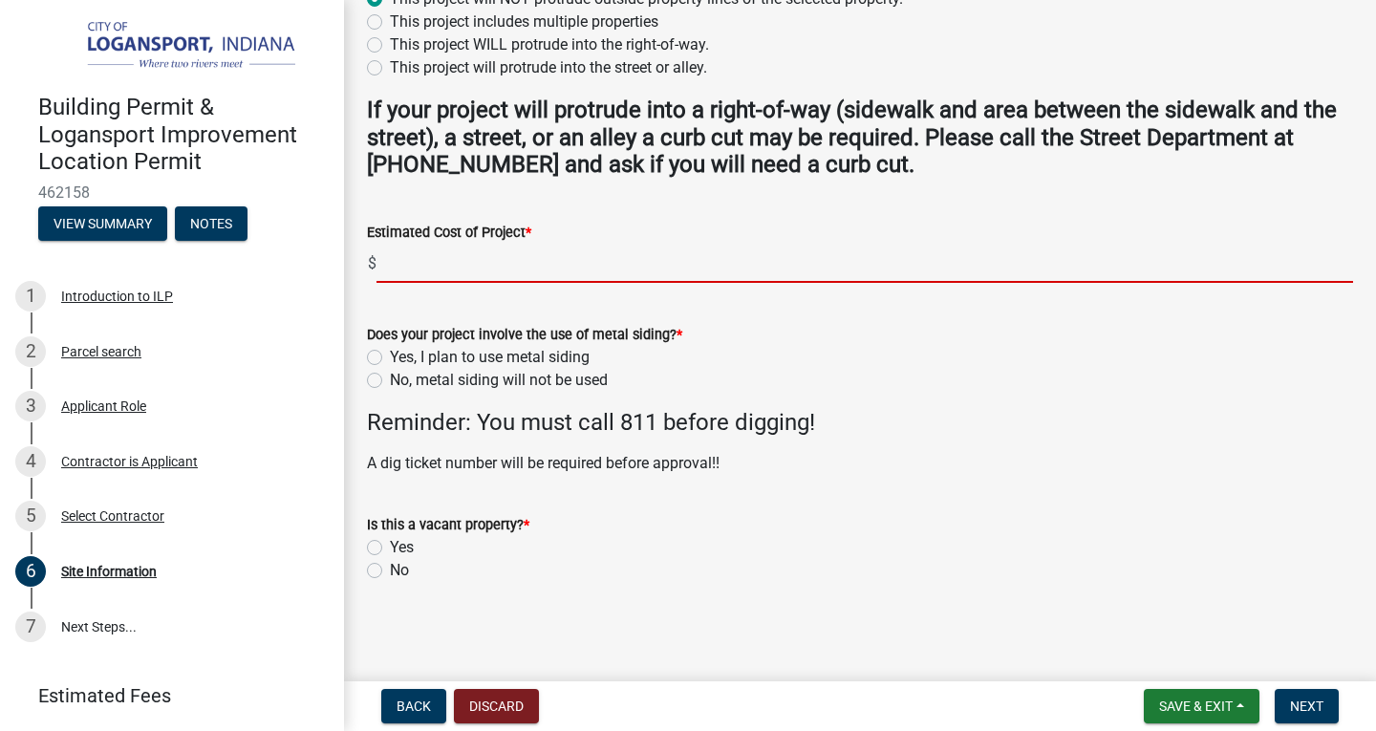
click at [437, 266] on input "text" at bounding box center [864, 263] width 977 height 39
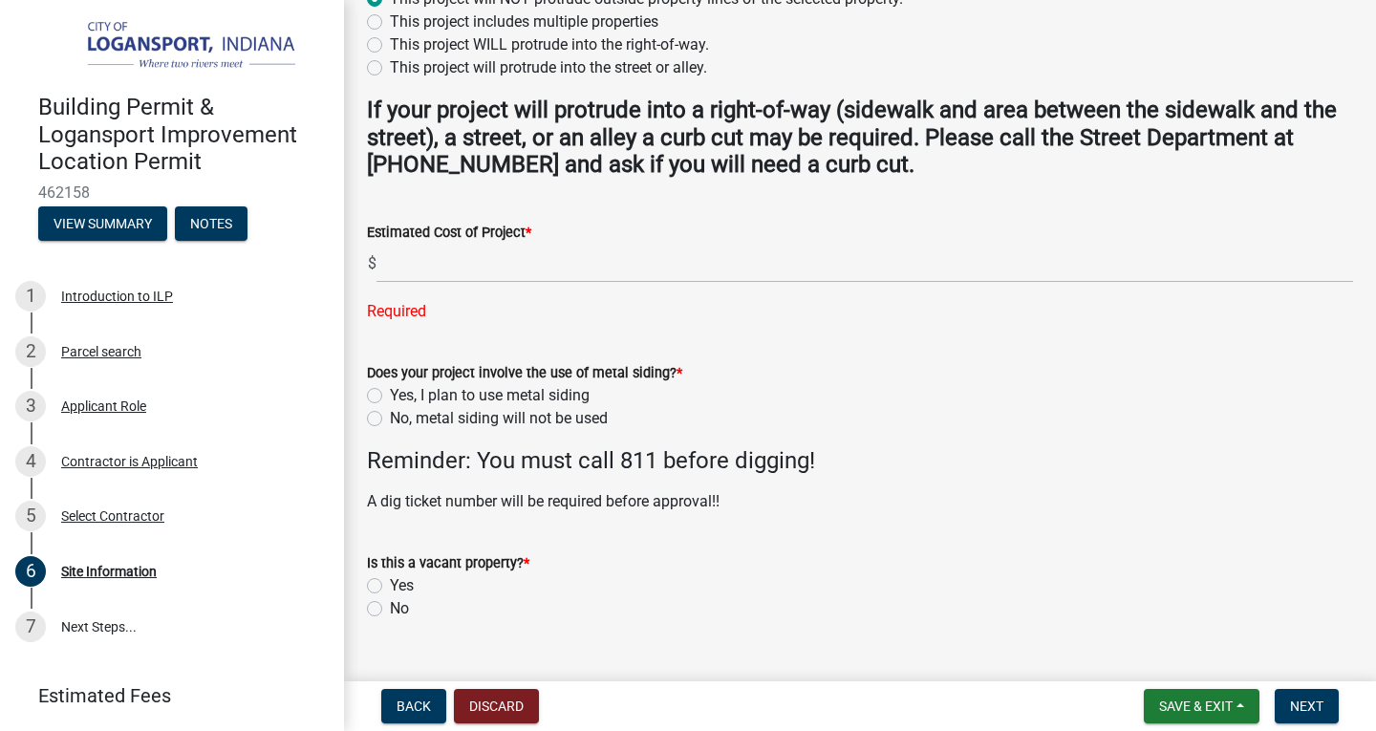
drag, startPoint x: 685, startPoint y: 541, endPoint x: 797, endPoint y: 585, distance: 120.1
click at [769, 571] on div "Is this a vacant property? * Yes No" at bounding box center [860, 585] width 986 height 69
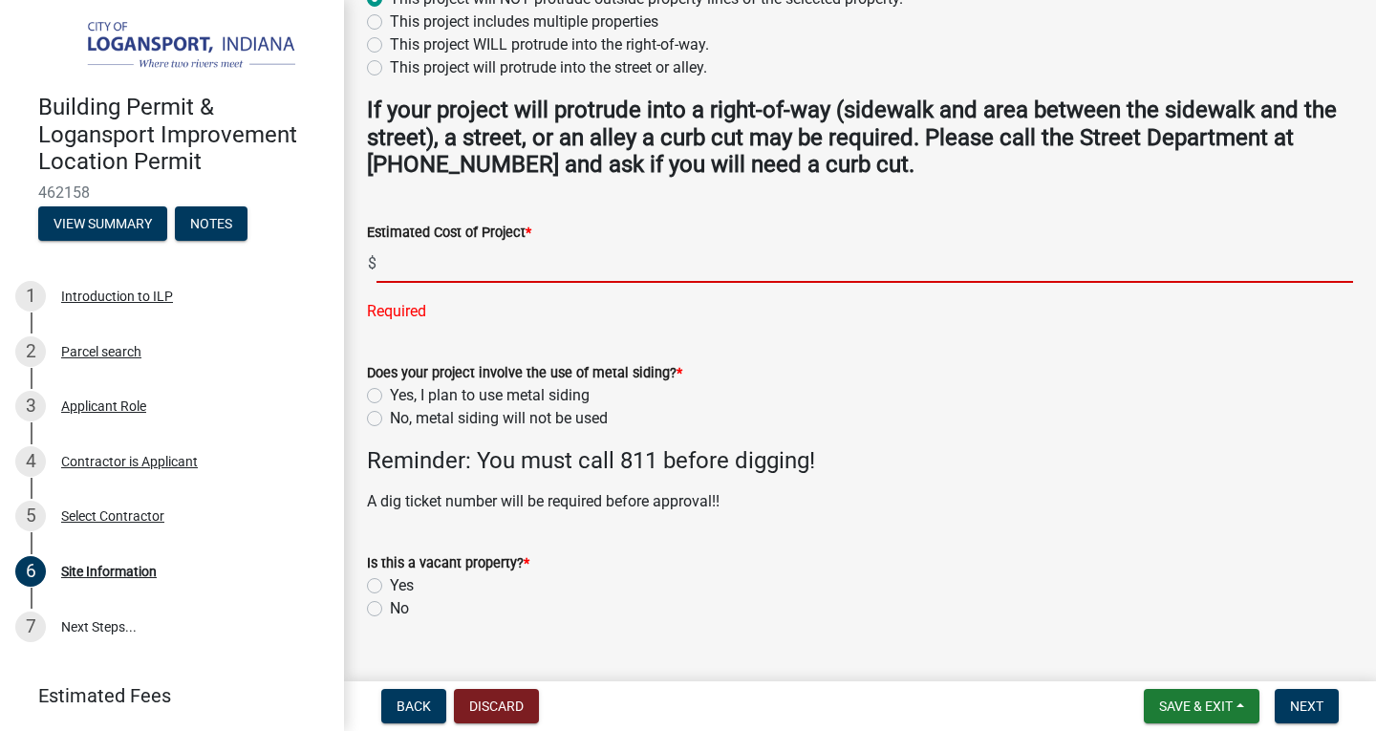
click at [401, 266] on input "text" at bounding box center [864, 263] width 977 height 39
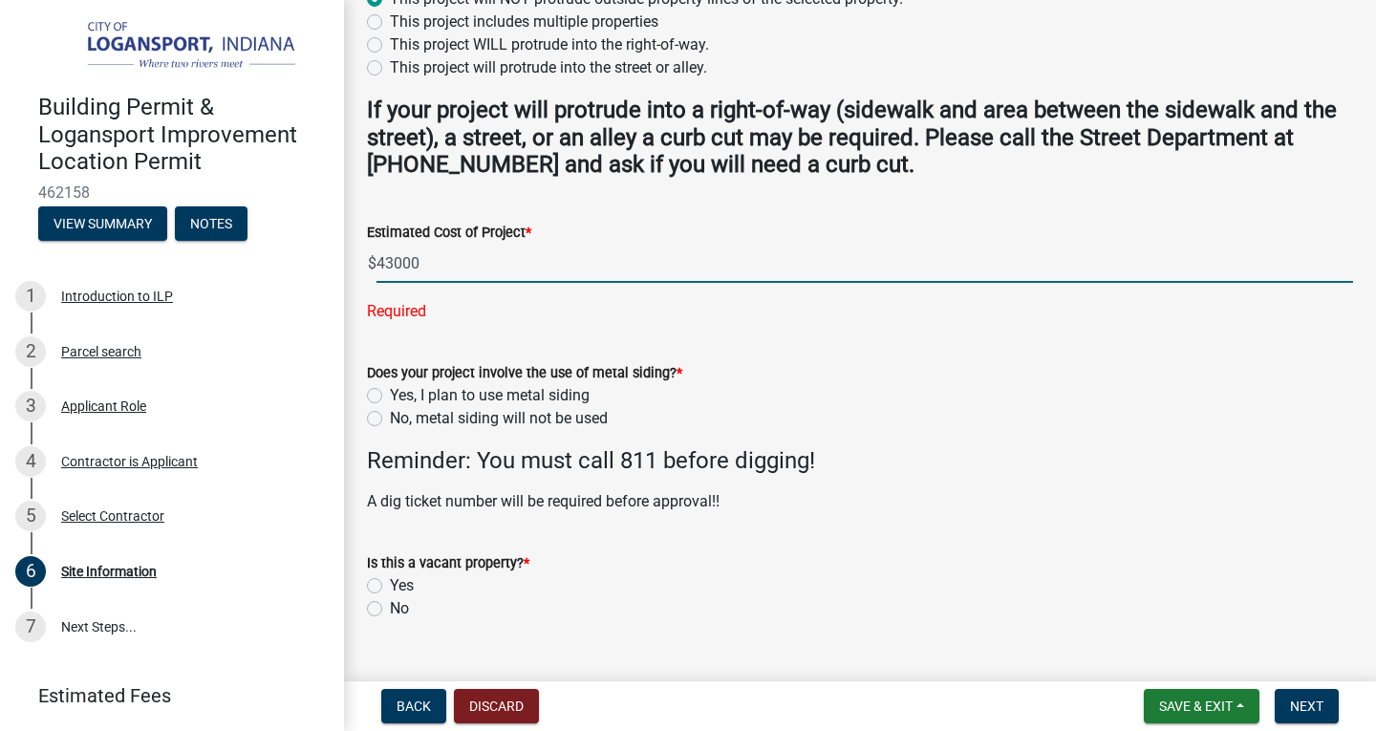
click at [446, 264] on input "43000" at bounding box center [864, 263] width 977 height 39
type input "43000"
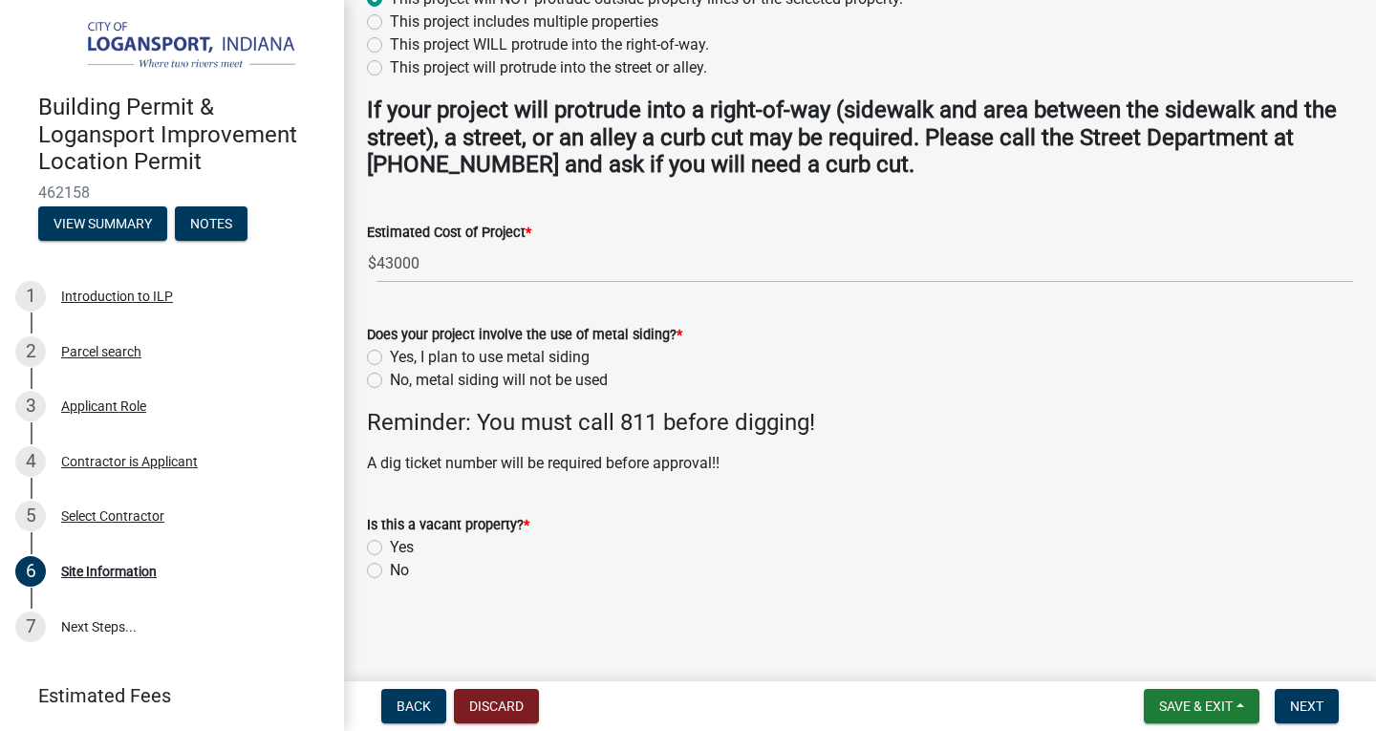
click at [390, 358] on label "Yes, I plan to use metal siding" at bounding box center [490, 357] width 200 height 23
click at [390, 358] on input "Yes, I plan to use metal siding" at bounding box center [396, 352] width 12 height 12
radio input "true"
click at [390, 572] on label "No" at bounding box center [399, 570] width 19 height 23
click at [390, 571] on input "No" at bounding box center [396, 565] width 12 height 12
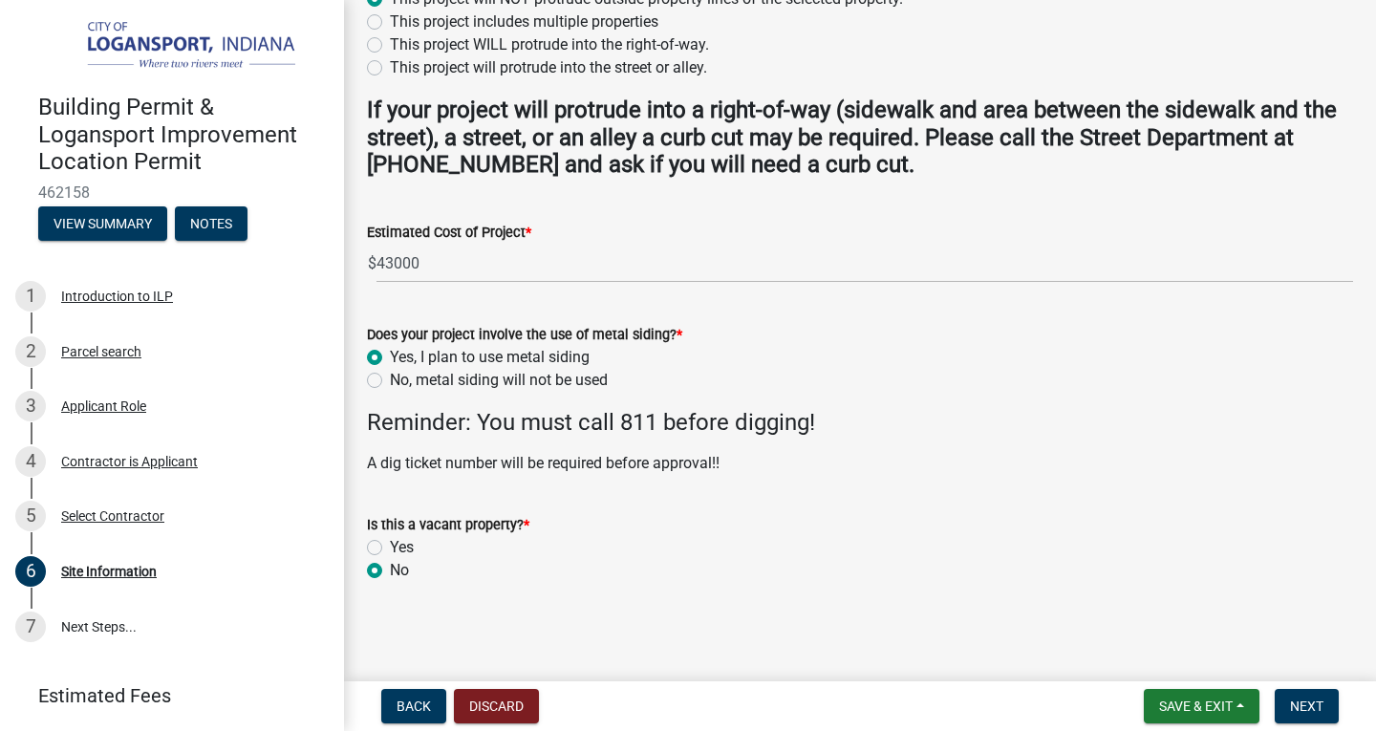
radio input "true"
drag, startPoint x: 1314, startPoint y: 709, endPoint x: 978, endPoint y: 585, distance: 357.7
click at [996, 591] on wm-app "Building Permit & Logansport Improvement Location Permit 462158 View Summary No…" at bounding box center [688, 365] width 1376 height 731
click at [1309, 708] on span "Next" at bounding box center [1306, 706] width 33 height 15
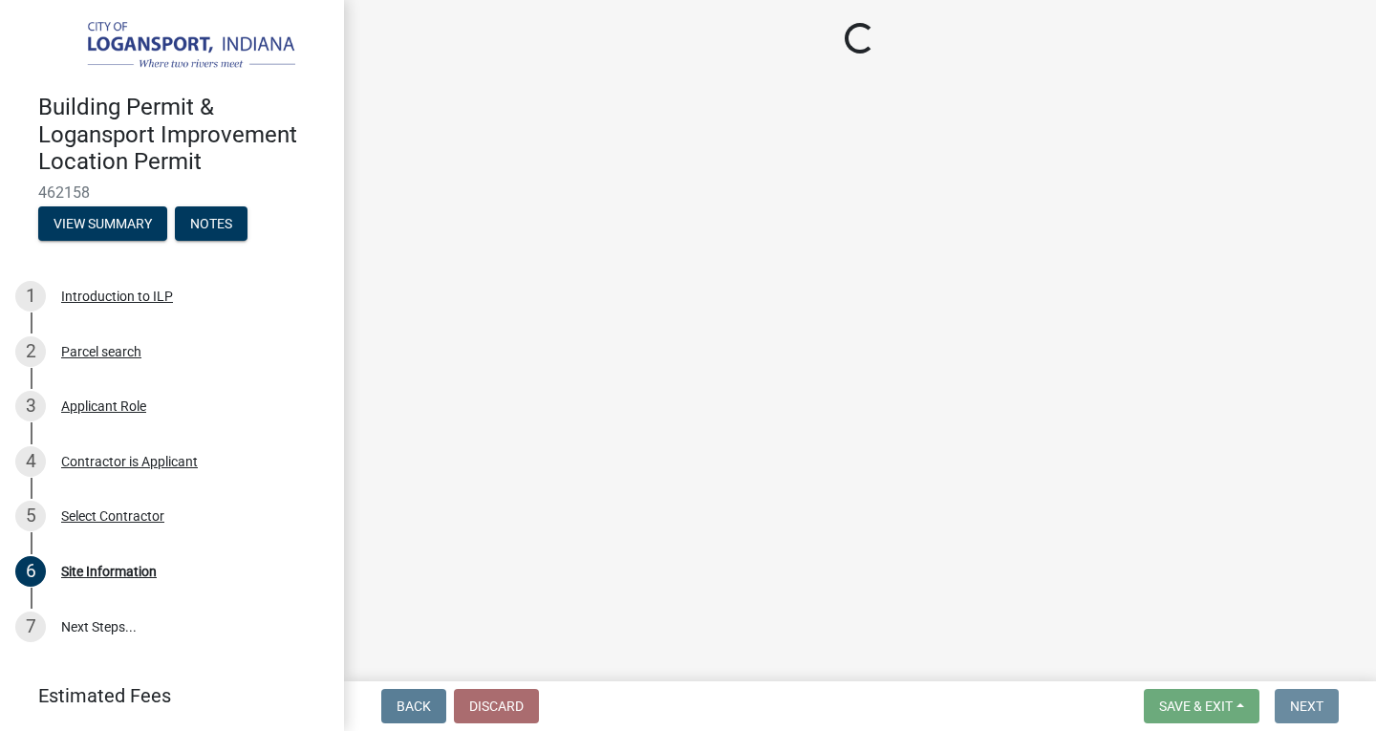
scroll to position [0, 0]
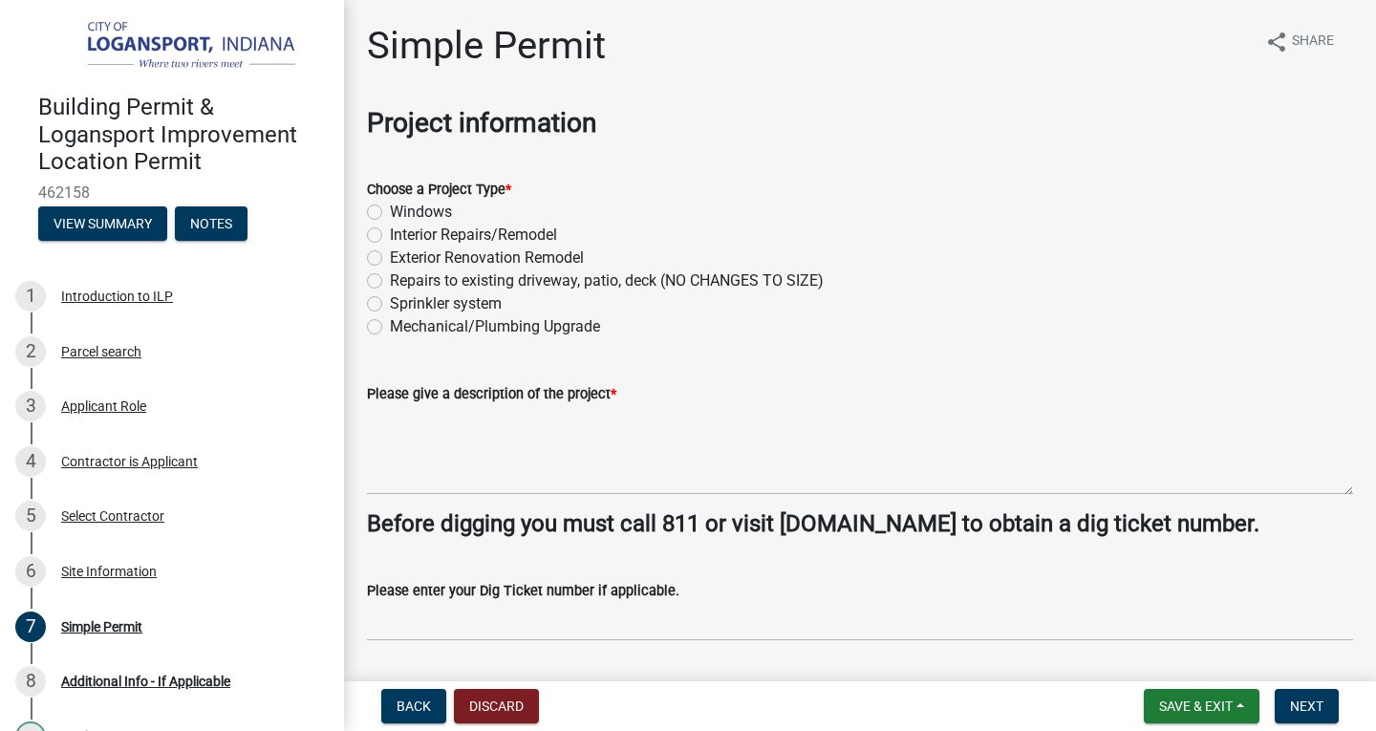
click at [390, 211] on label "Windows" at bounding box center [421, 212] width 62 height 23
click at [390, 211] on input "Windows" at bounding box center [396, 207] width 12 height 12
radio input "true"
click at [390, 258] on label "Exterior Renovation Remodel" at bounding box center [487, 258] width 194 height 23
click at [390, 258] on input "Exterior Renovation Remodel" at bounding box center [396, 253] width 12 height 12
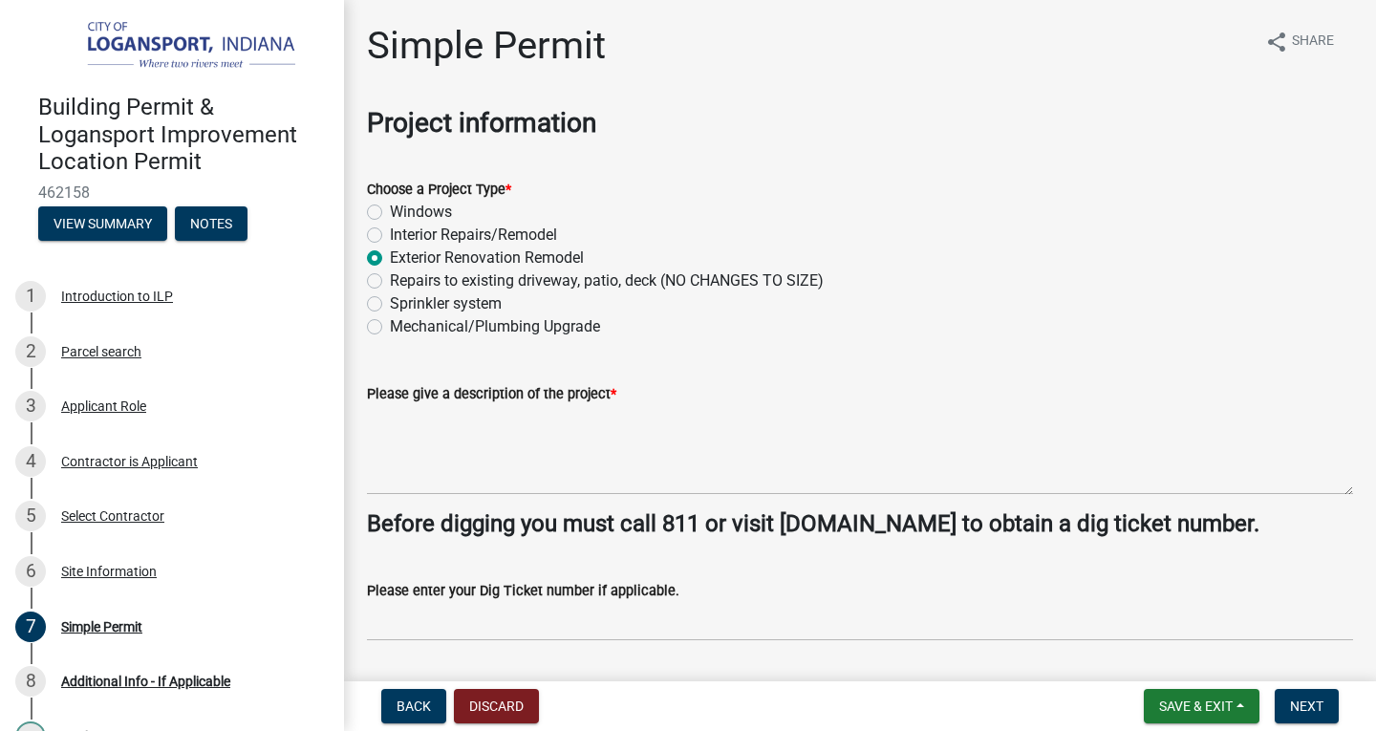
radio input "true"
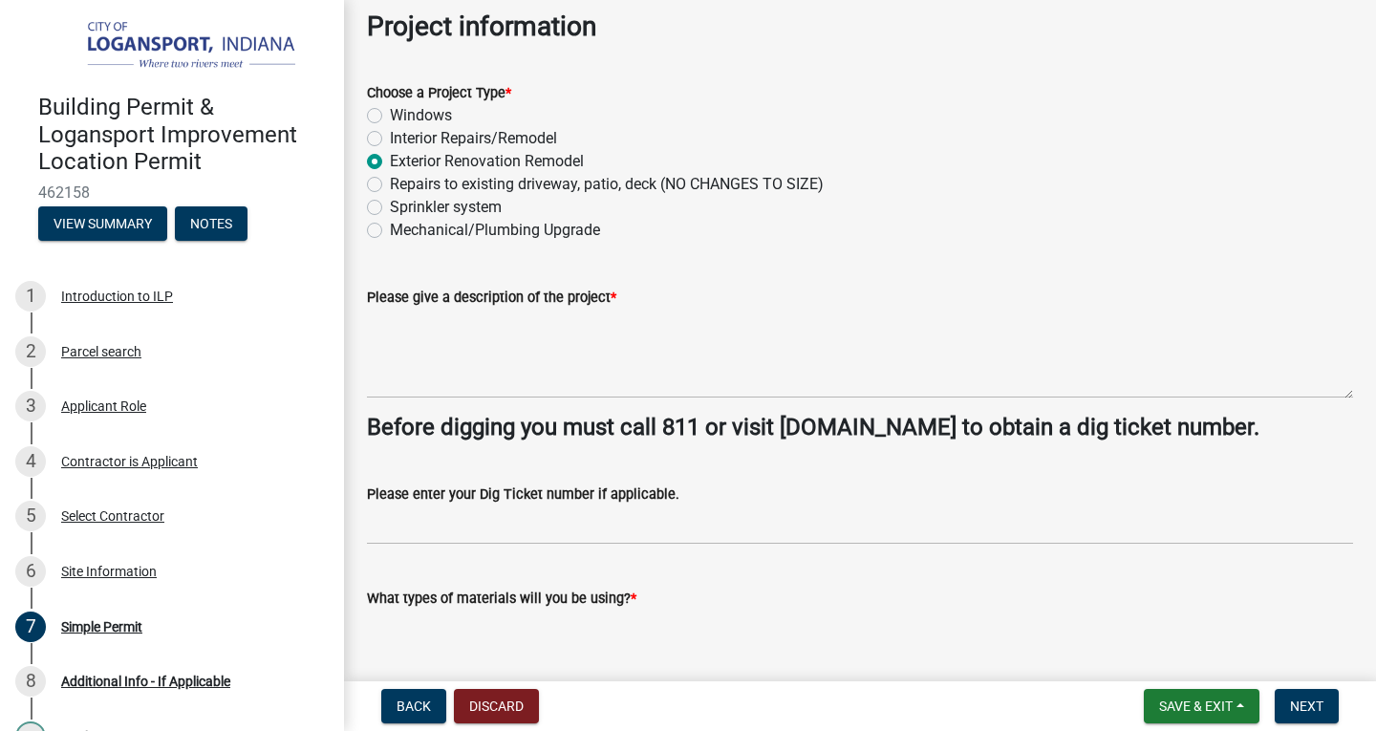
scroll to position [96, 0]
click at [437, 362] on textarea "Please give a description of the project *" at bounding box center [860, 355] width 986 height 90
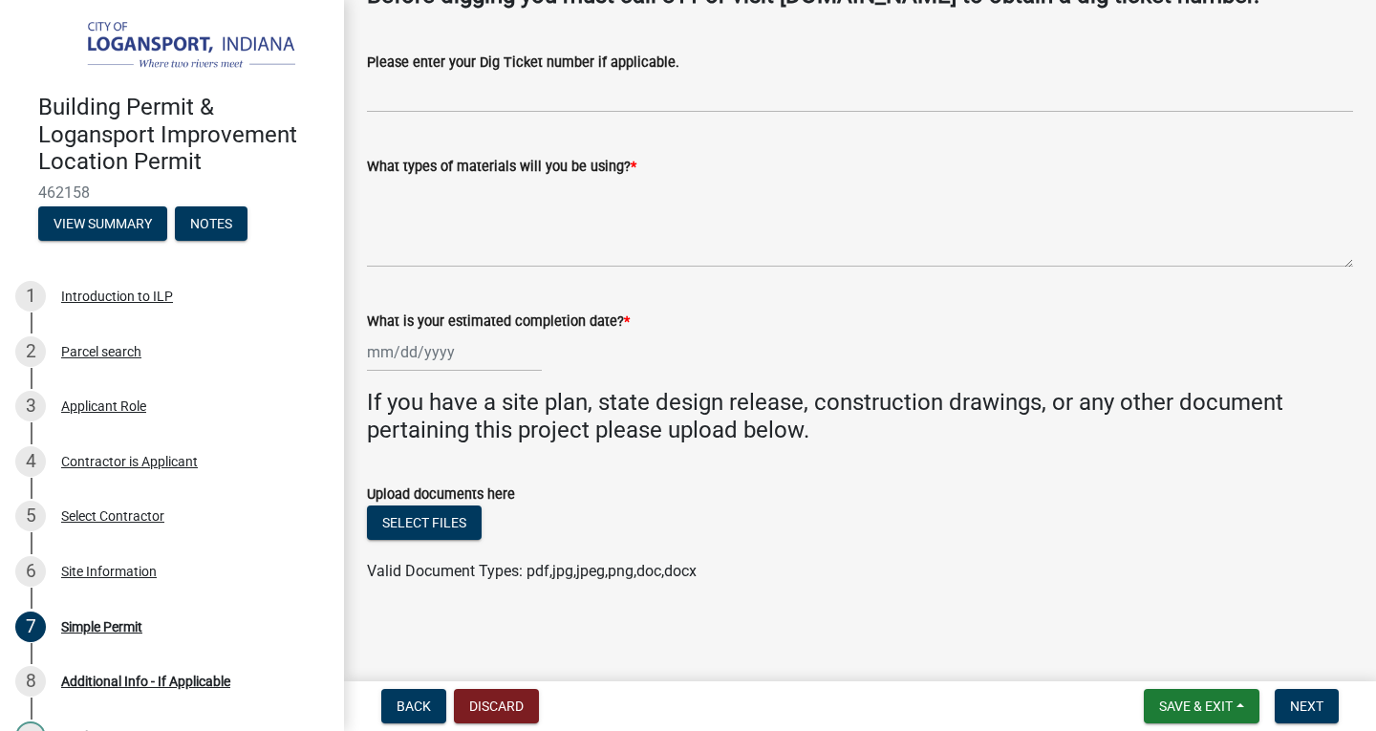
scroll to position [529, 0]
type textarea "New roof, siding, 4 new replacement windows"
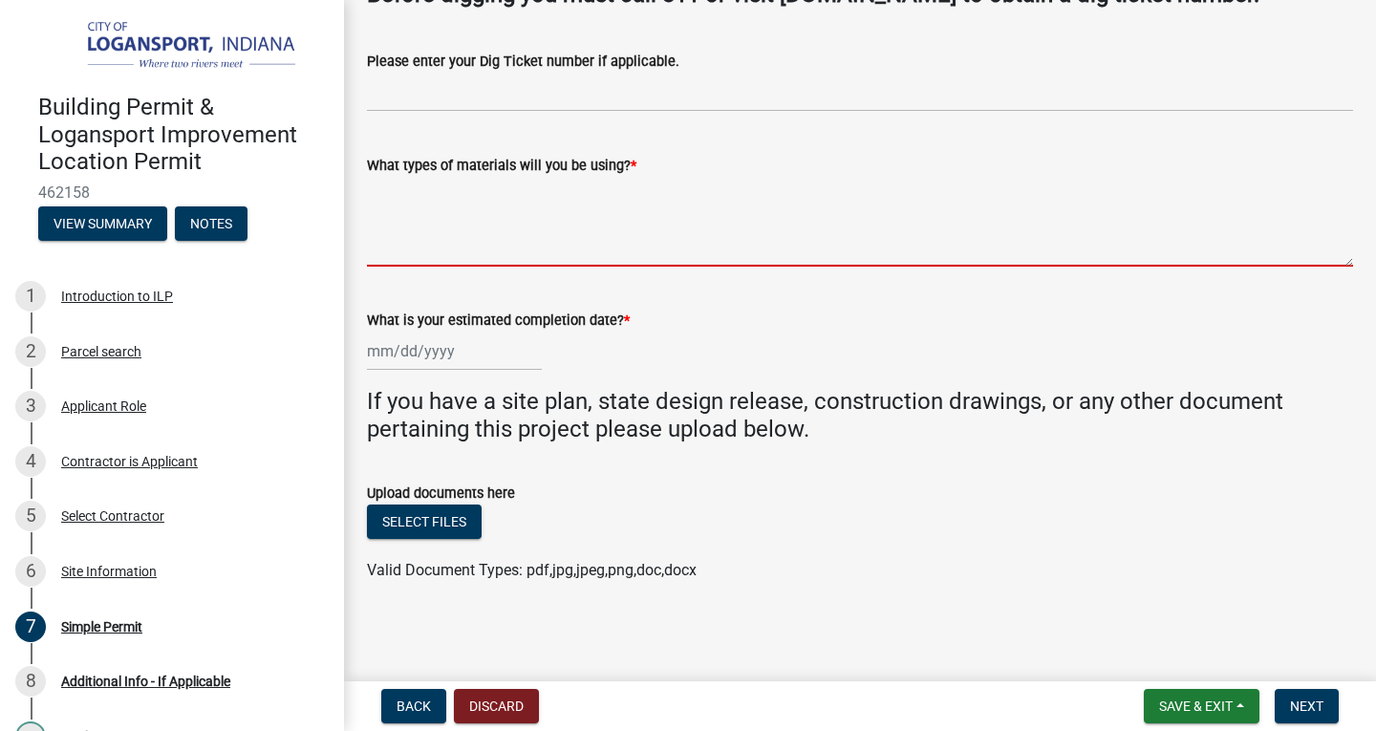
click at [444, 222] on textarea "What types of materials will you be using? *" at bounding box center [860, 222] width 986 height 90
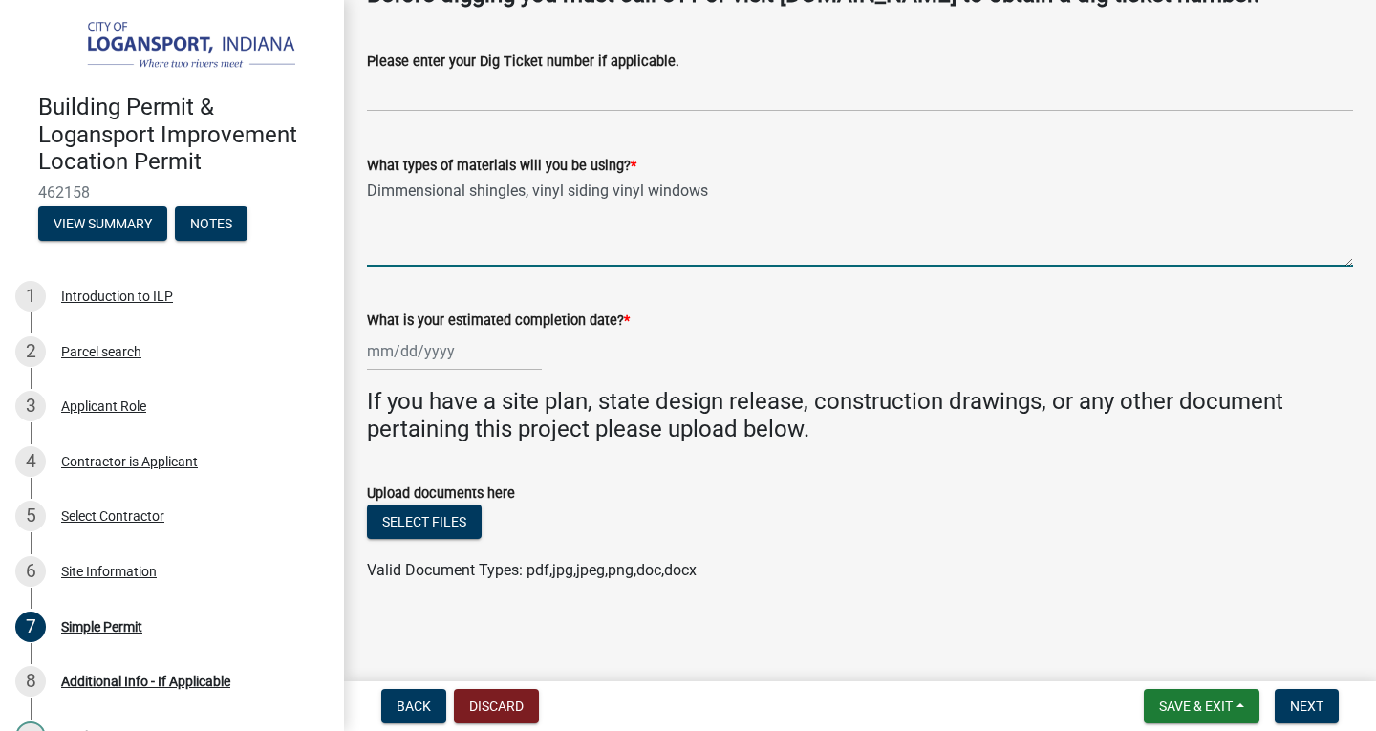
click at [398, 187] on textarea "Dimmensional shingles, vinyl siding vinyl windows" at bounding box center [860, 222] width 986 height 90
click at [597, 187] on textarea "Dimensional shingles, vinyl siding vinyl windows" at bounding box center [860, 222] width 986 height 90
type textarea "Dimensional shingles, vinyl siding ,vinyl windows"
click at [445, 354] on div at bounding box center [454, 351] width 175 height 39
select select "8"
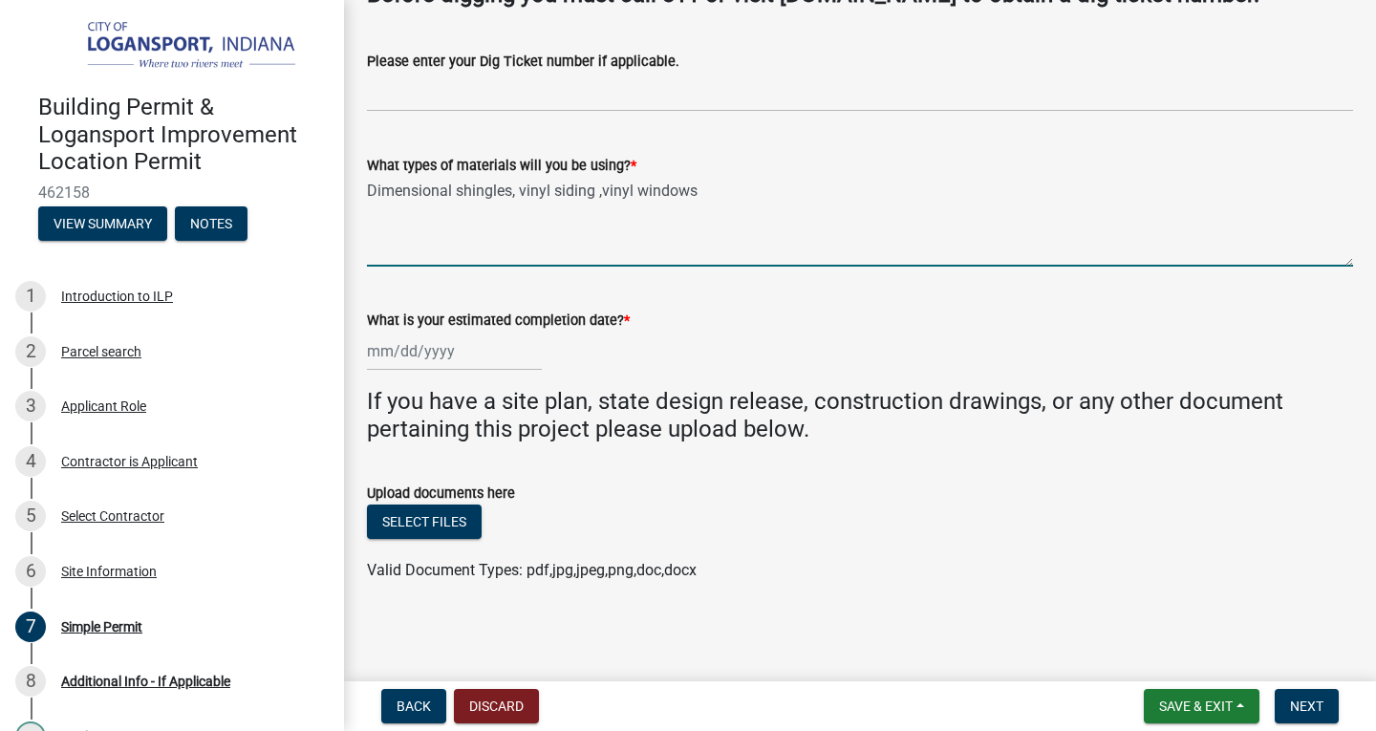
select select "2025"
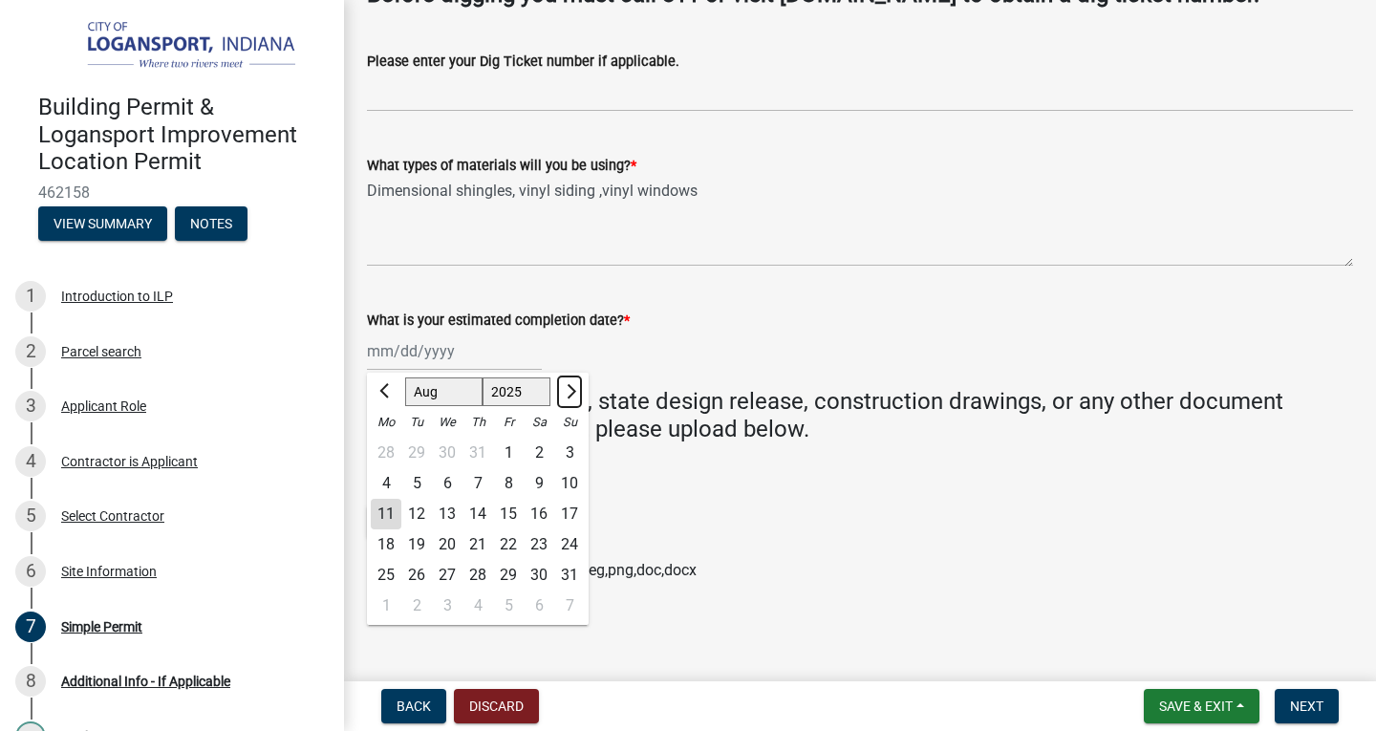
click at [569, 393] on span "Next month" at bounding box center [569, 391] width 14 height 14
select select "10"
click at [508, 572] on div "31" at bounding box center [508, 575] width 31 height 31
type input "[DATE]"
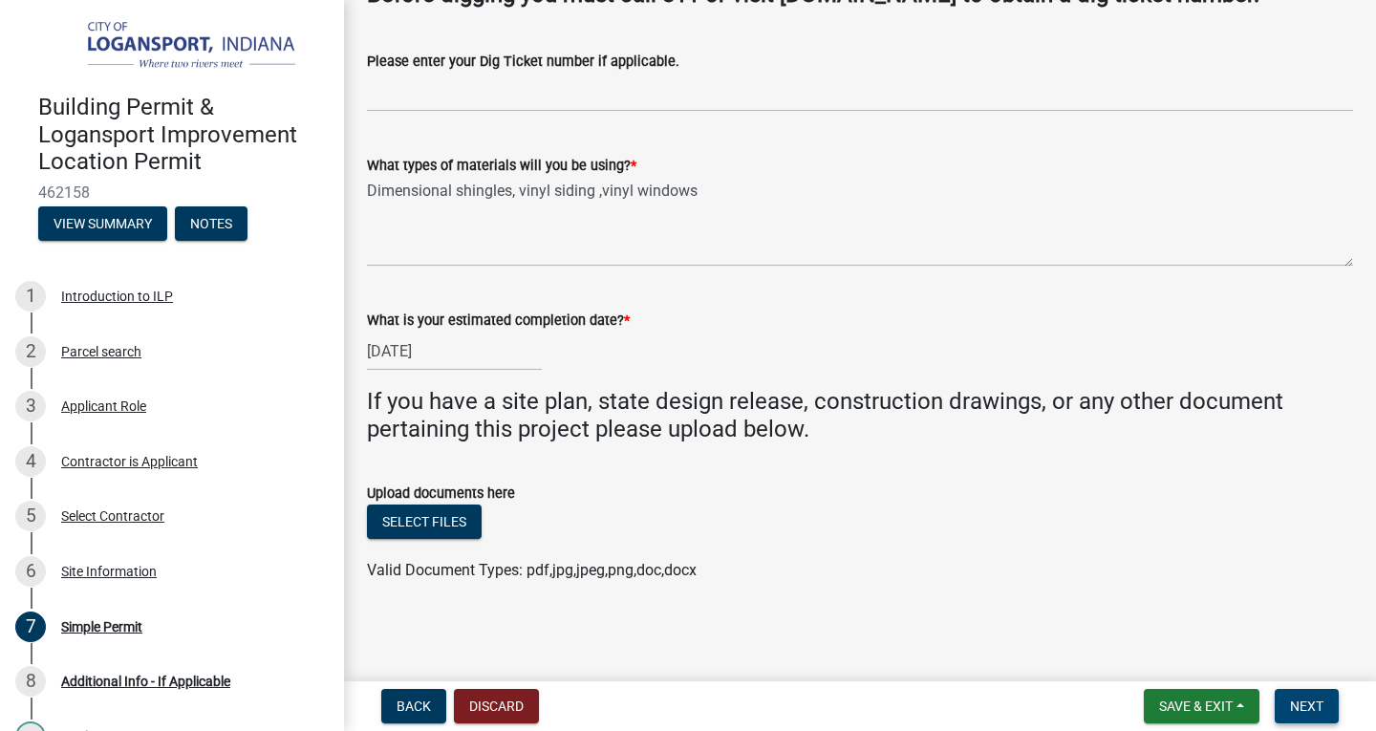
click at [1326, 710] on button "Next" at bounding box center [1307, 706] width 64 height 34
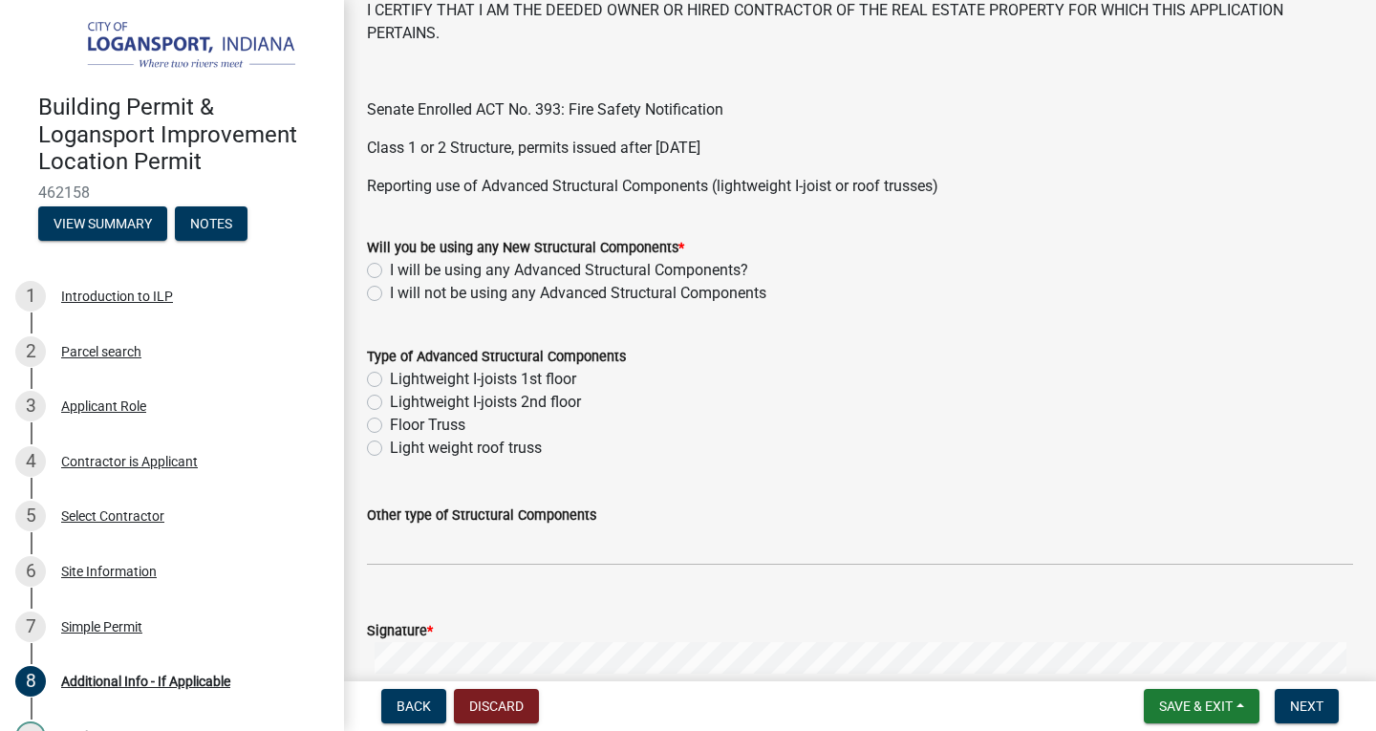
scroll to position [669, 0]
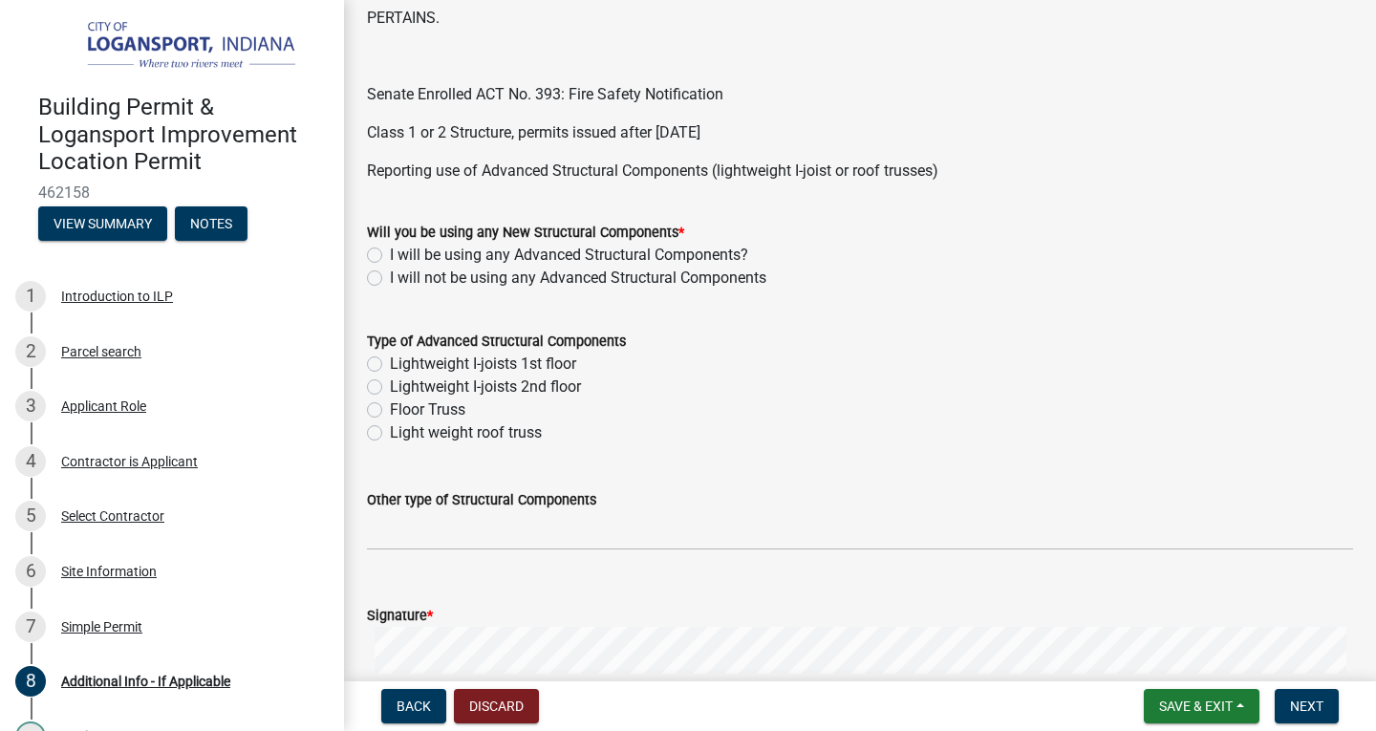
click at [390, 276] on label "I will not be using any Advanced Structural Components" at bounding box center [578, 278] width 376 height 23
click at [390, 276] on input "I will not be using any Advanced Structural Components" at bounding box center [396, 273] width 12 height 12
radio input "true"
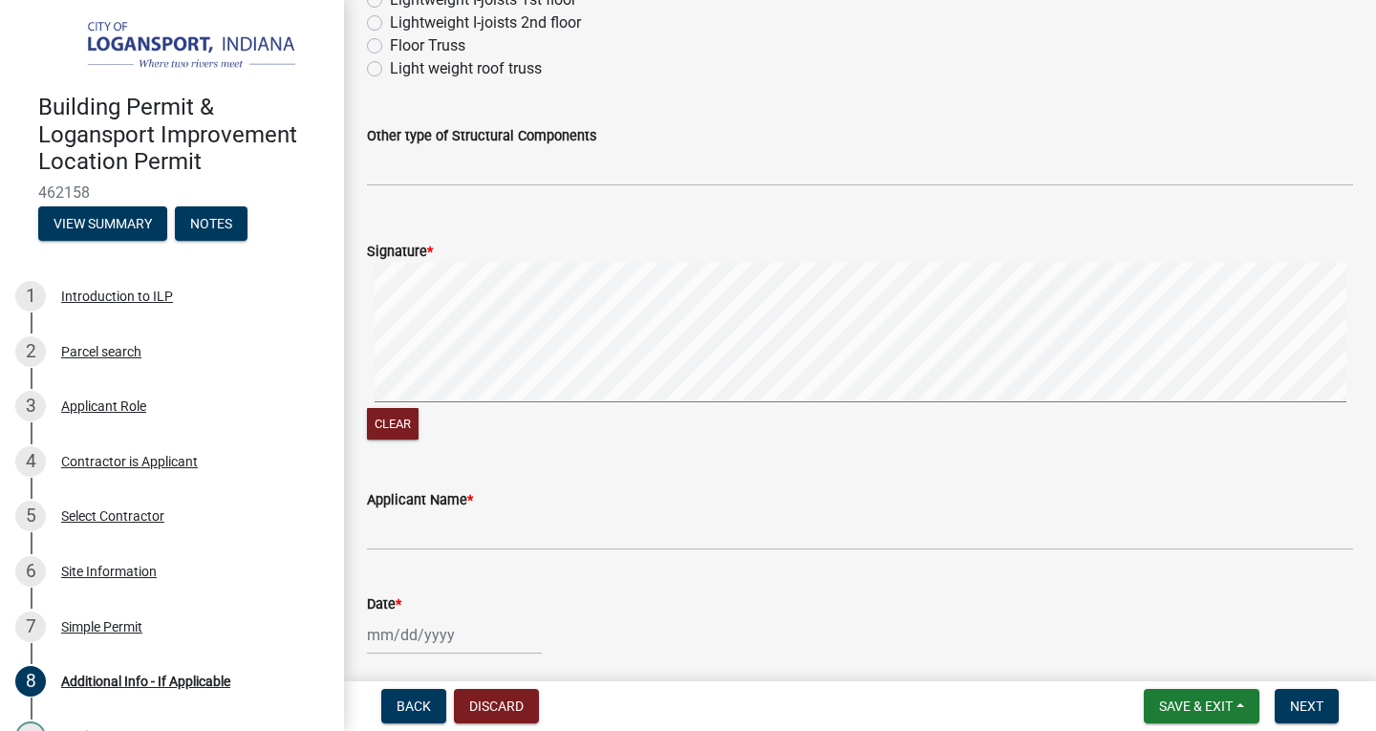
scroll to position [1051, 0]
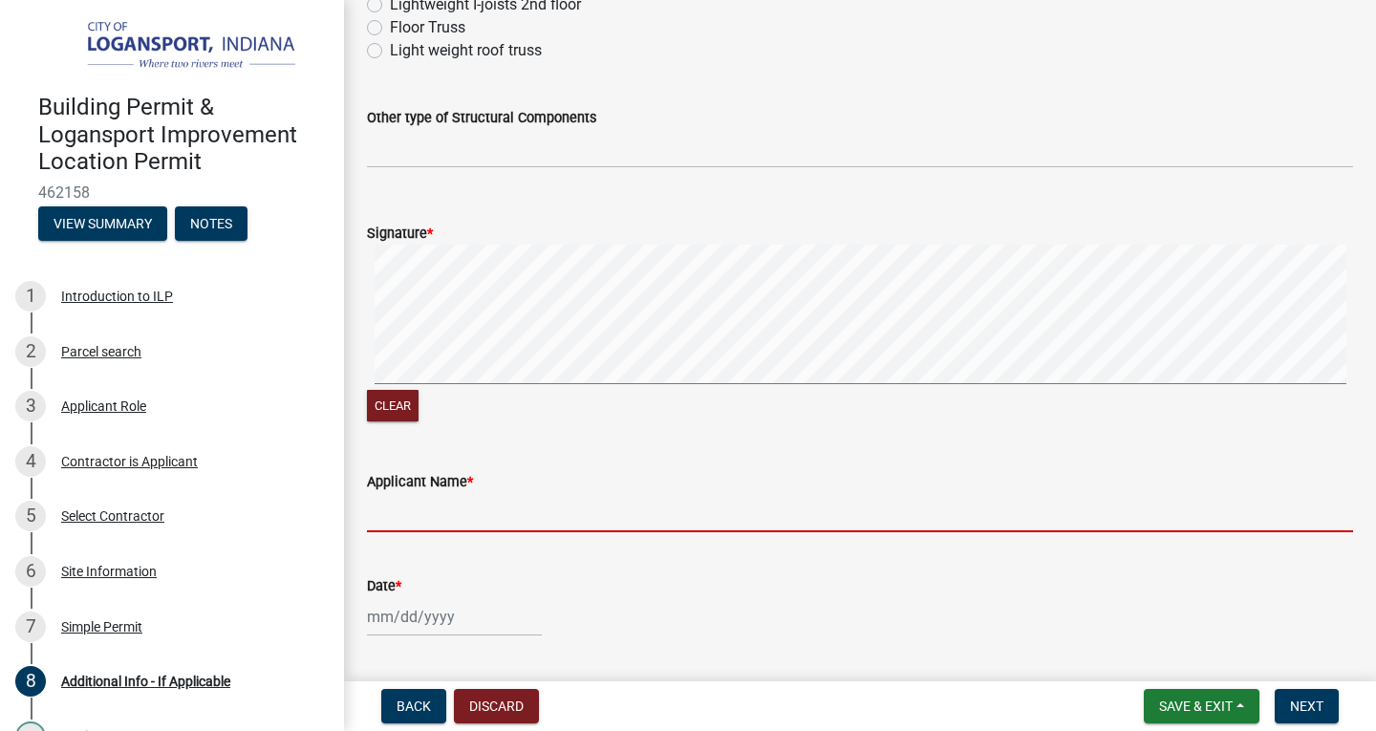
click at [431, 525] on input "Applicant Name *" at bounding box center [860, 512] width 986 height 39
type input "[PERSON_NAME]"
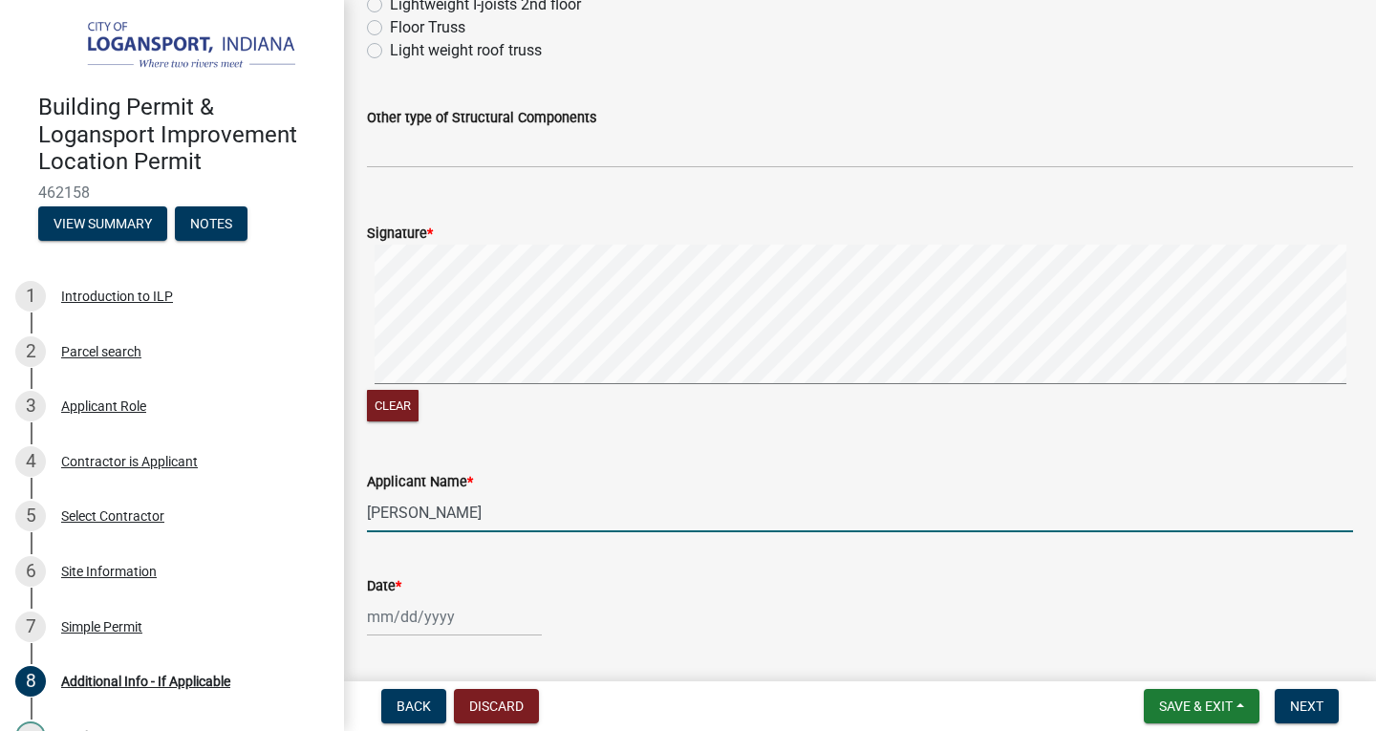
select select "8"
select select "2025"
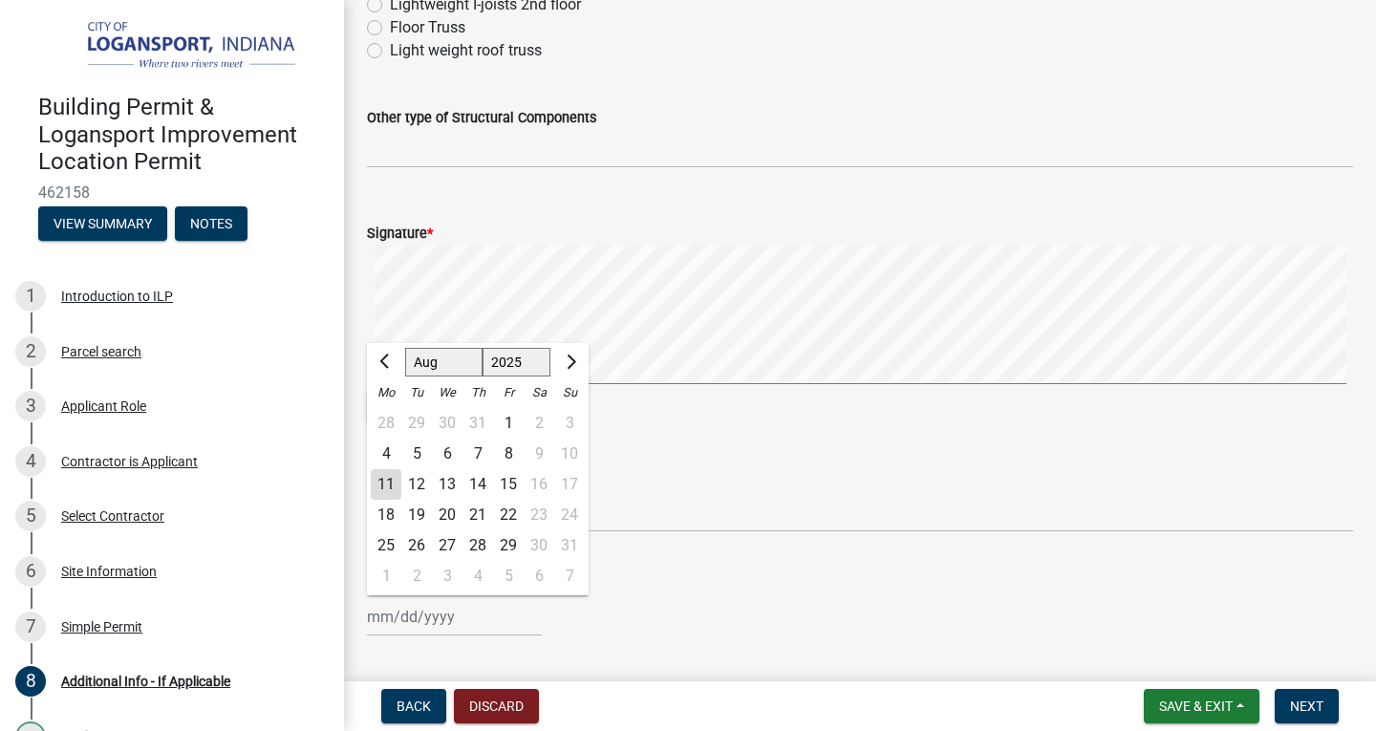
click at [429, 618] on div "[PERSON_NAME] Feb Mar Apr [PERSON_NAME][DATE] Oct Nov [DATE] 1526 1527 1528 152…" at bounding box center [454, 616] width 175 height 39
click at [389, 486] on div "11" at bounding box center [386, 484] width 31 height 31
type input "[DATE]"
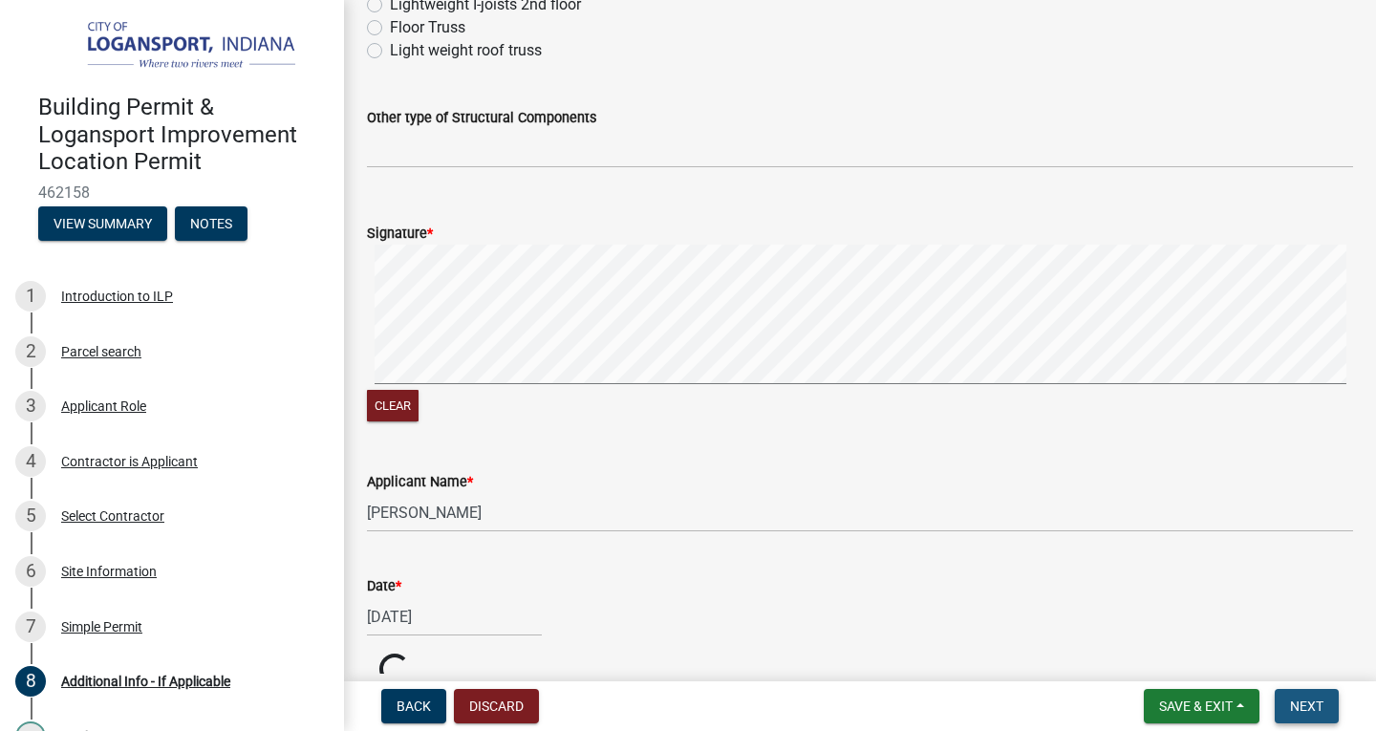
click at [1316, 708] on span "Next" at bounding box center [1306, 706] width 33 height 15
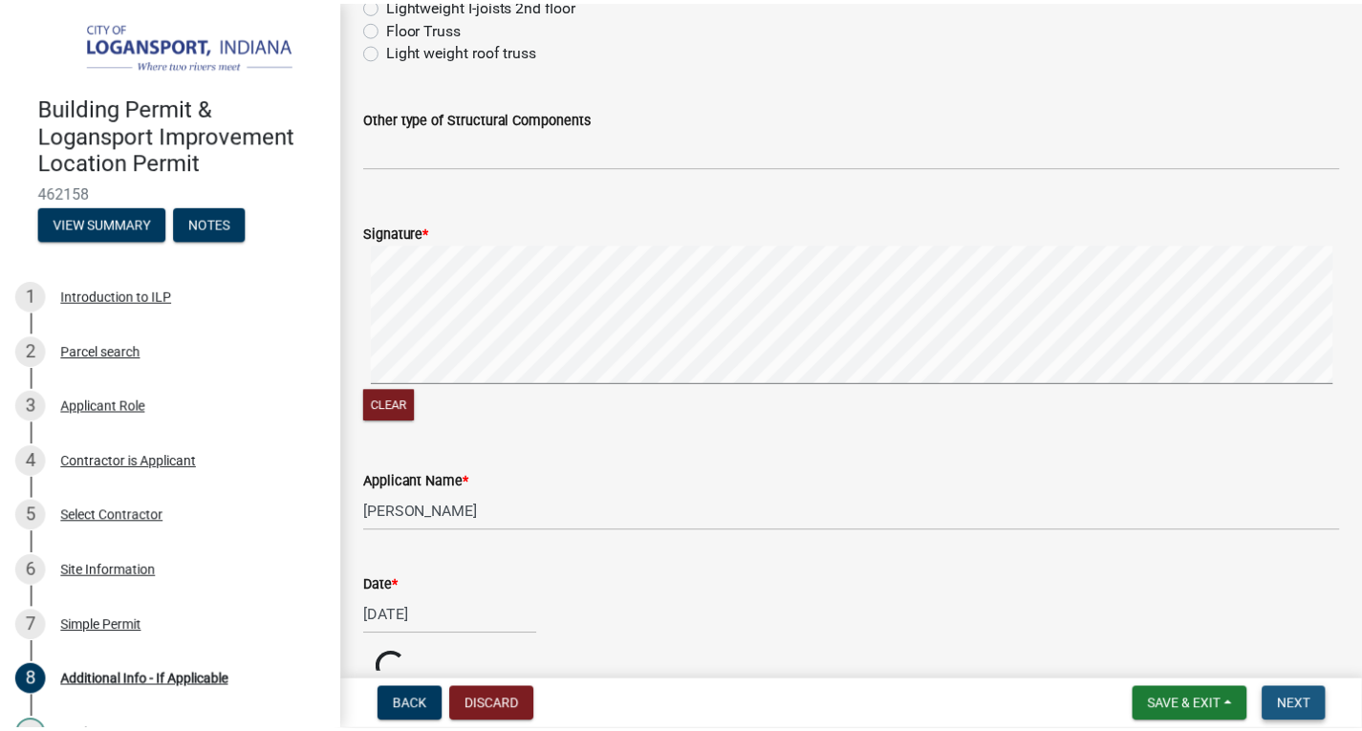
scroll to position [0, 0]
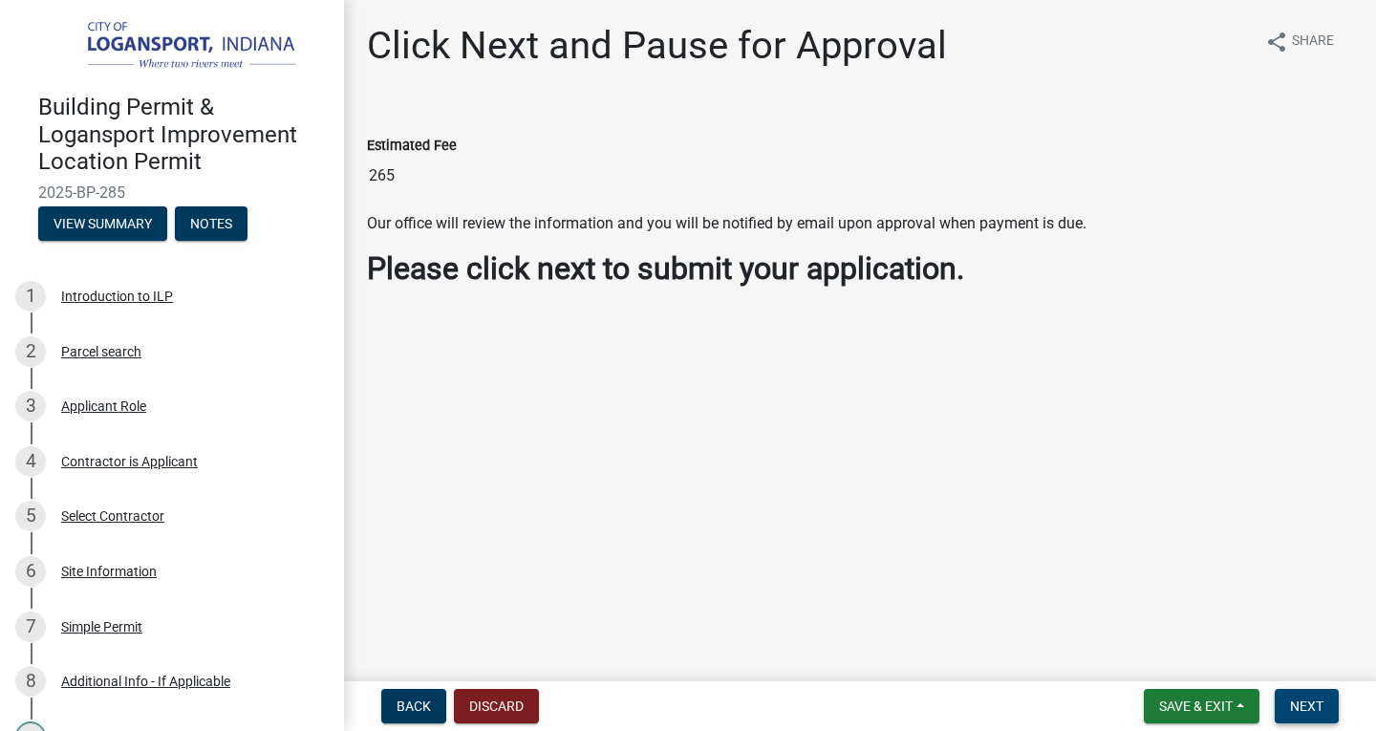
click at [1304, 697] on button "Next" at bounding box center [1307, 706] width 64 height 34
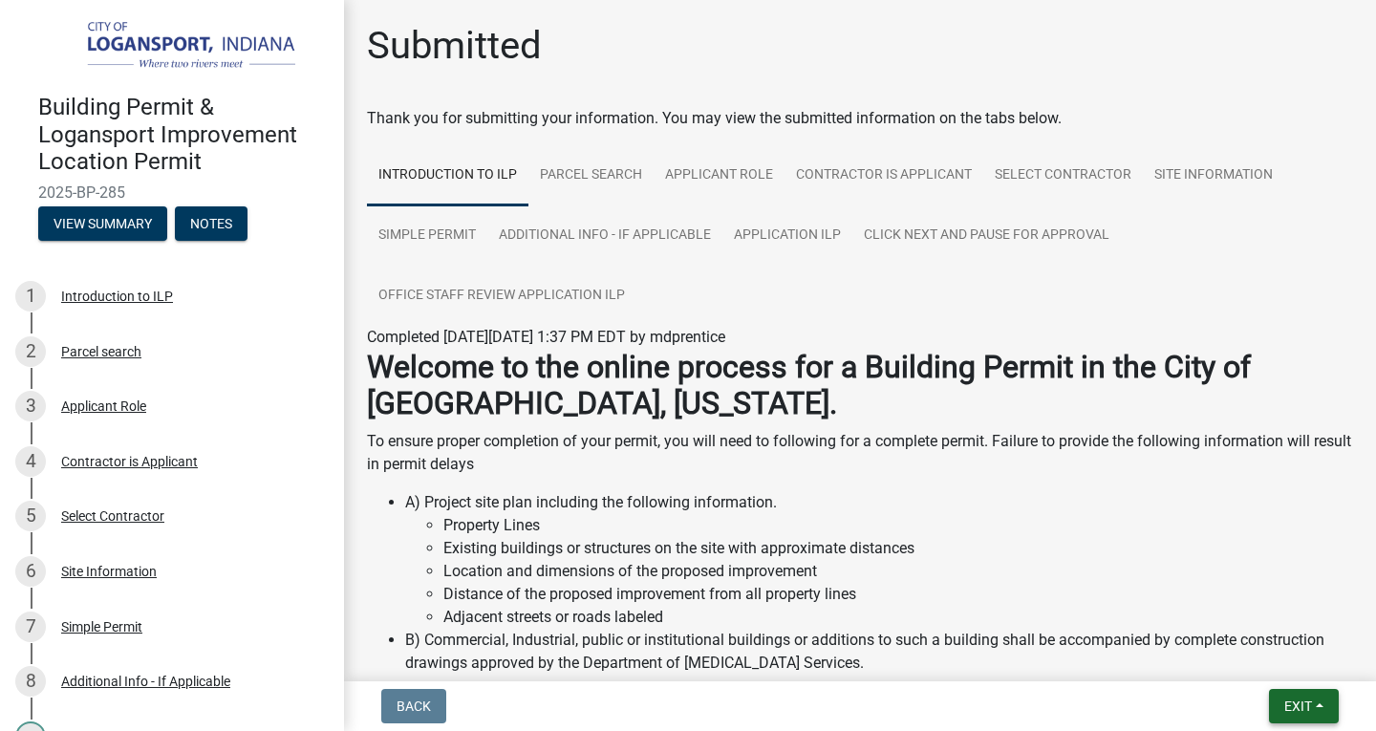
click at [1301, 716] on button "Exit" at bounding box center [1304, 706] width 70 height 34
click at [1263, 659] on button "Save & Exit" at bounding box center [1262, 657] width 153 height 46
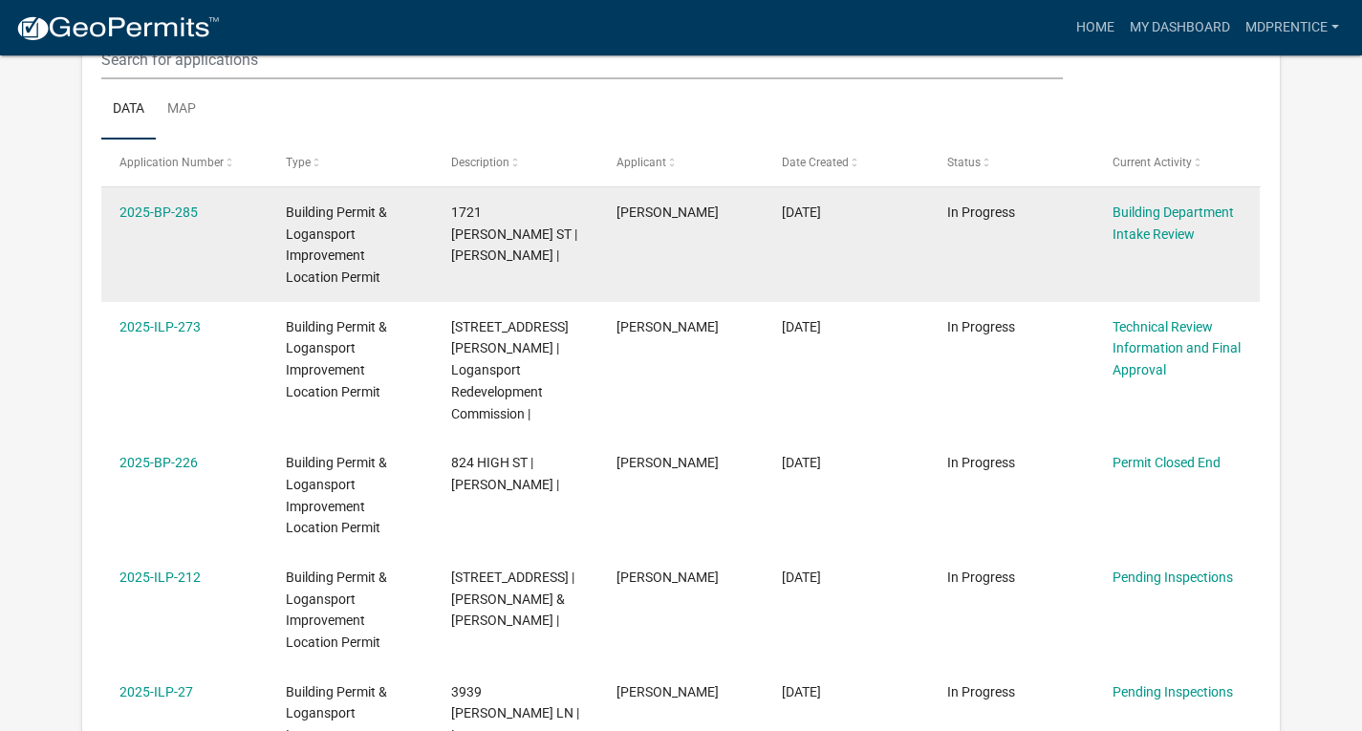
scroll to position [253, 0]
